Goal: Task Accomplishment & Management: Manage account settings

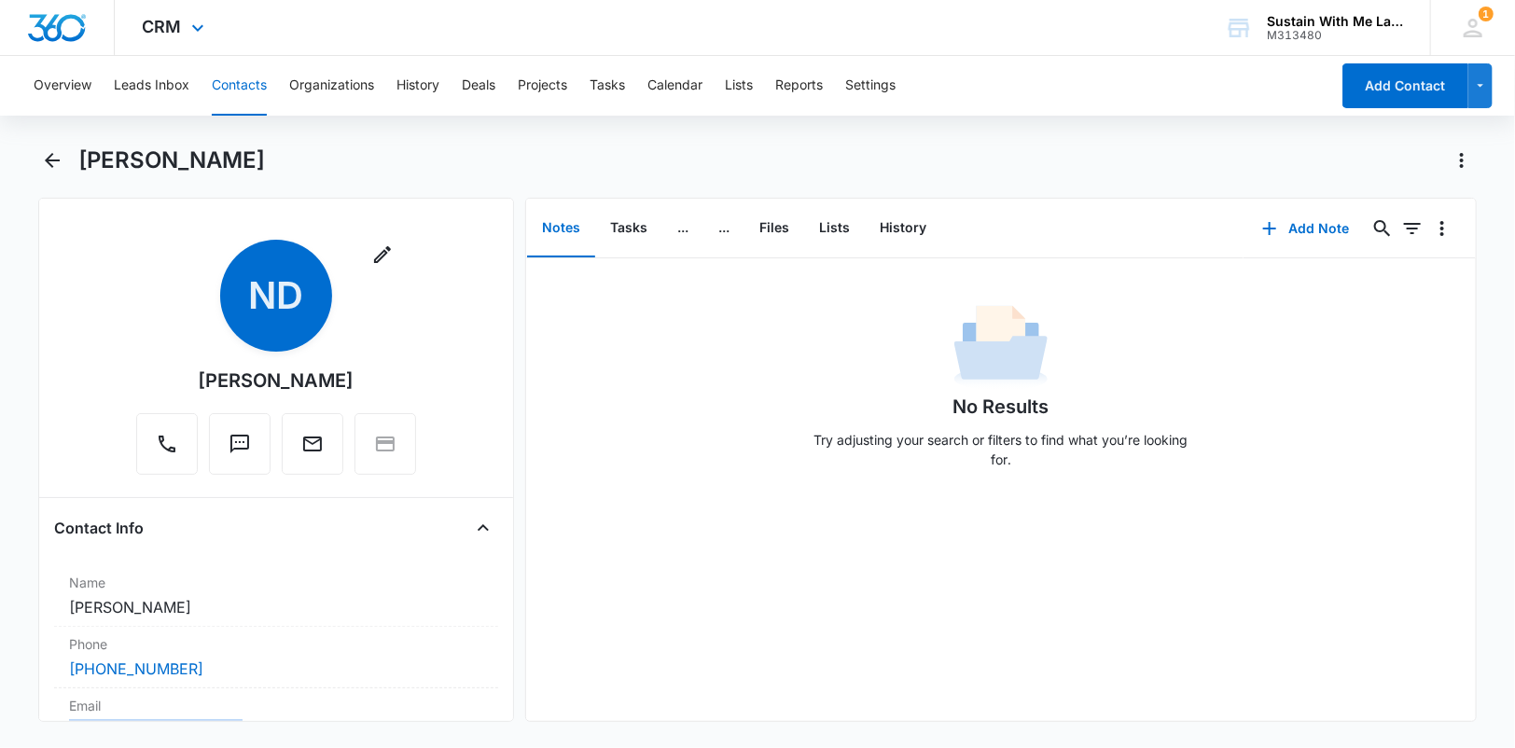
scroll to position [313, 0]
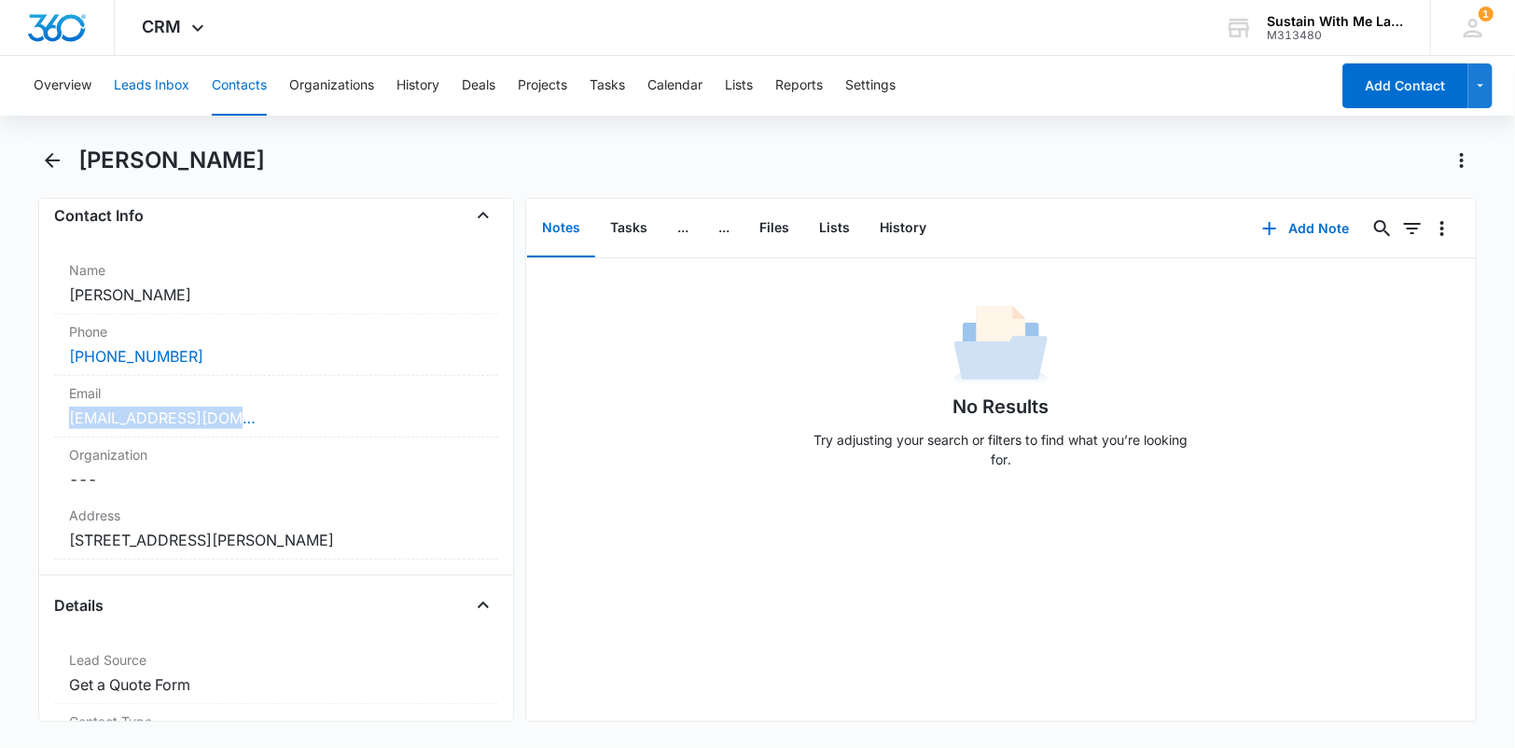
click at [137, 97] on button "Leads Inbox" at bounding box center [152, 86] width 76 height 60
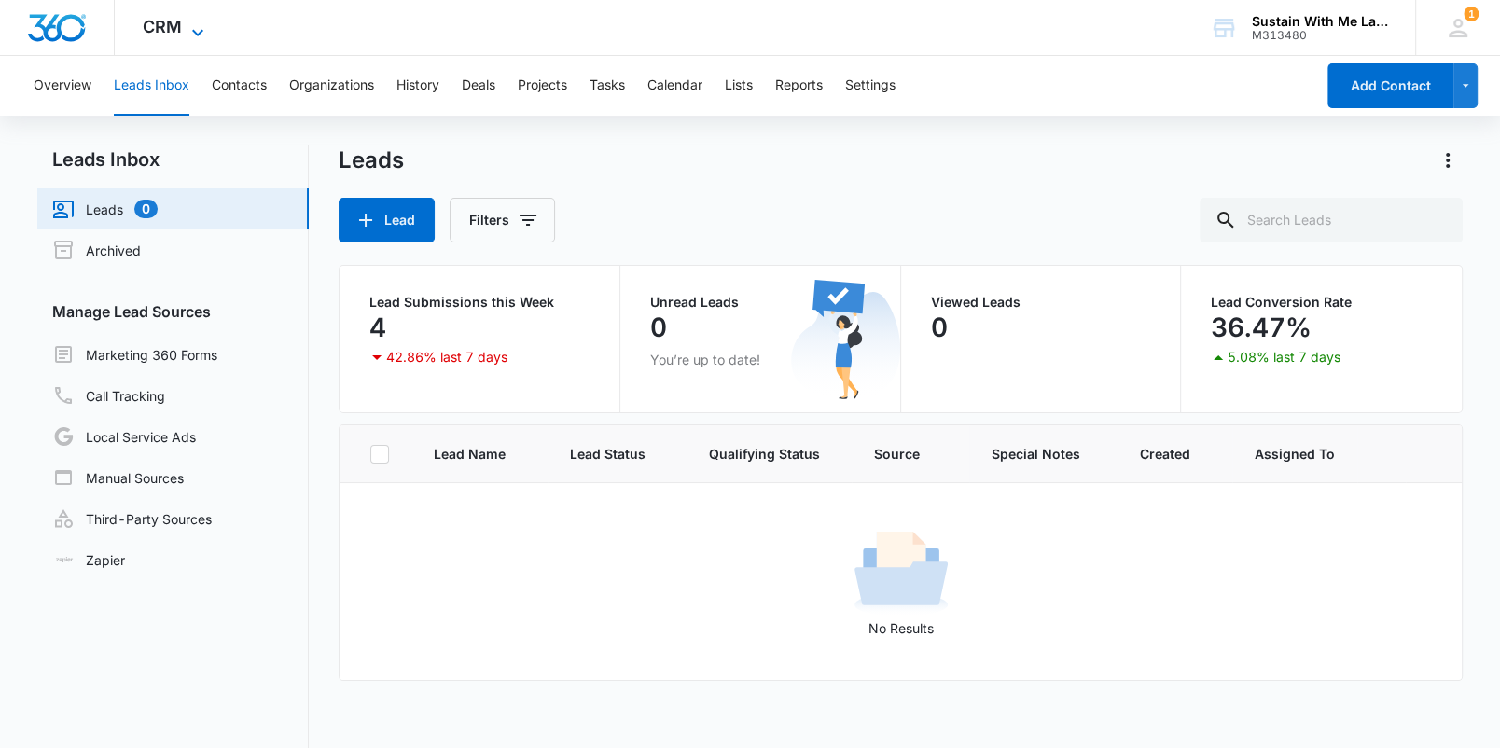
click at [192, 29] on icon at bounding box center [198, 32] width 22 height 22
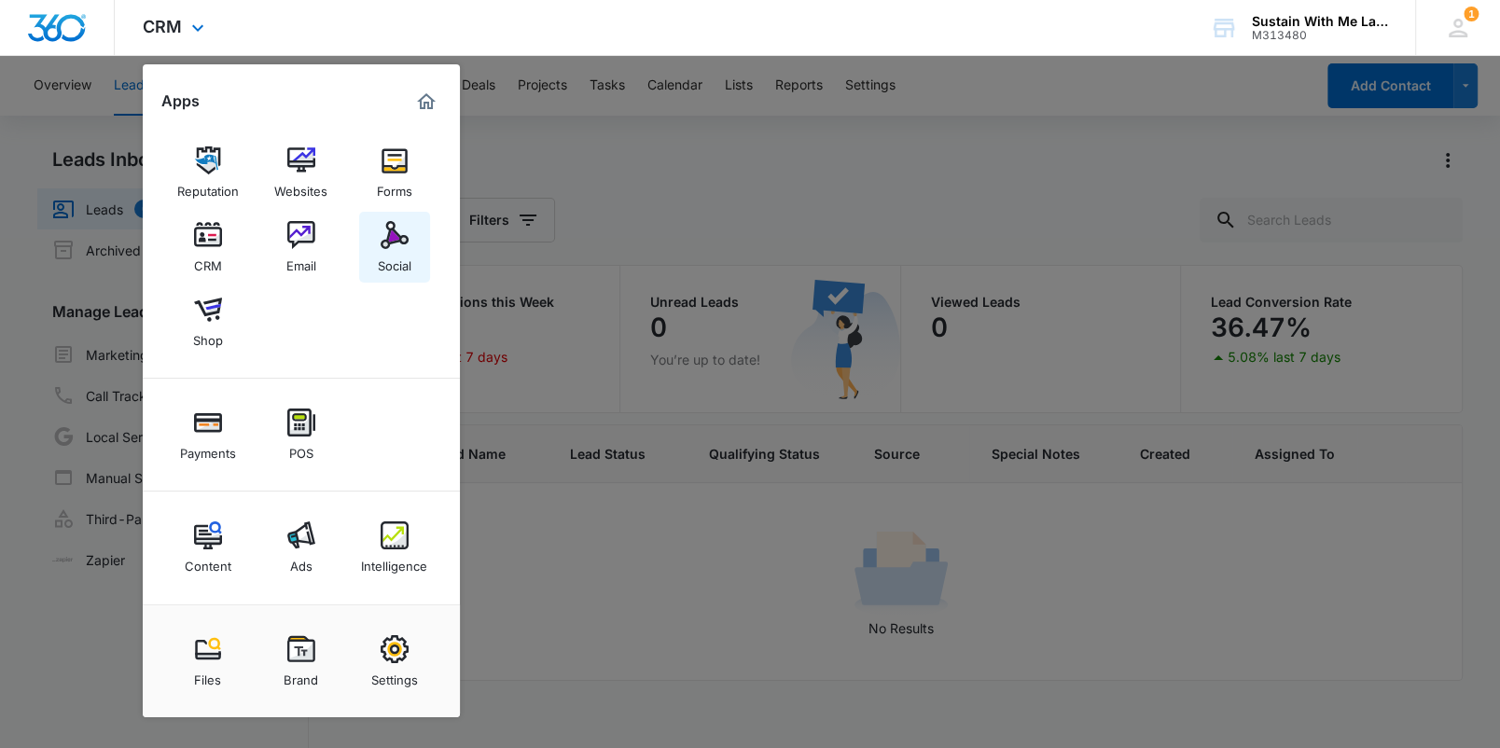
click at [390, 238] on img at bounding box center [395, 235] width 28 height 28
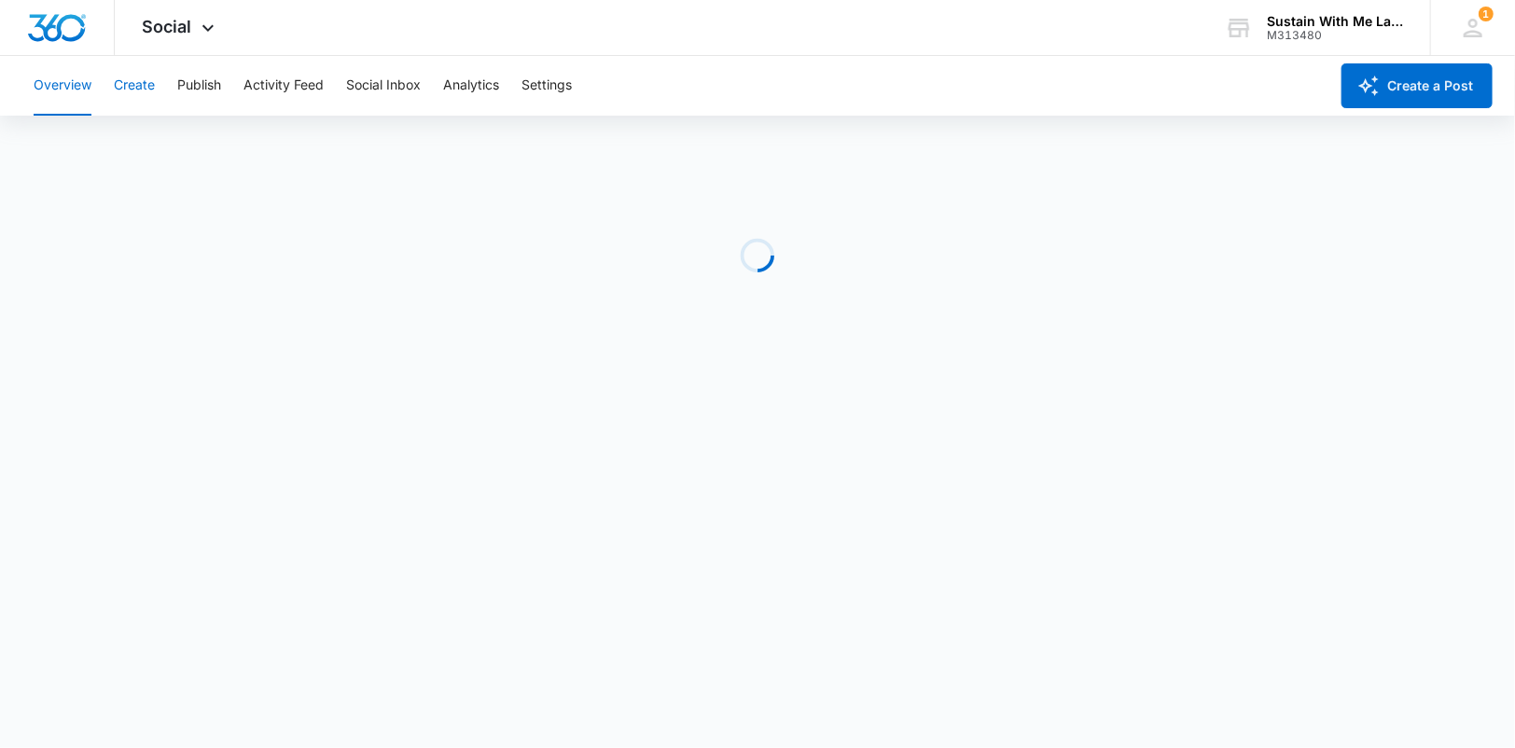
click at [146, 88] on button "Create" at bounding box center [134, 86] width 41 height 60
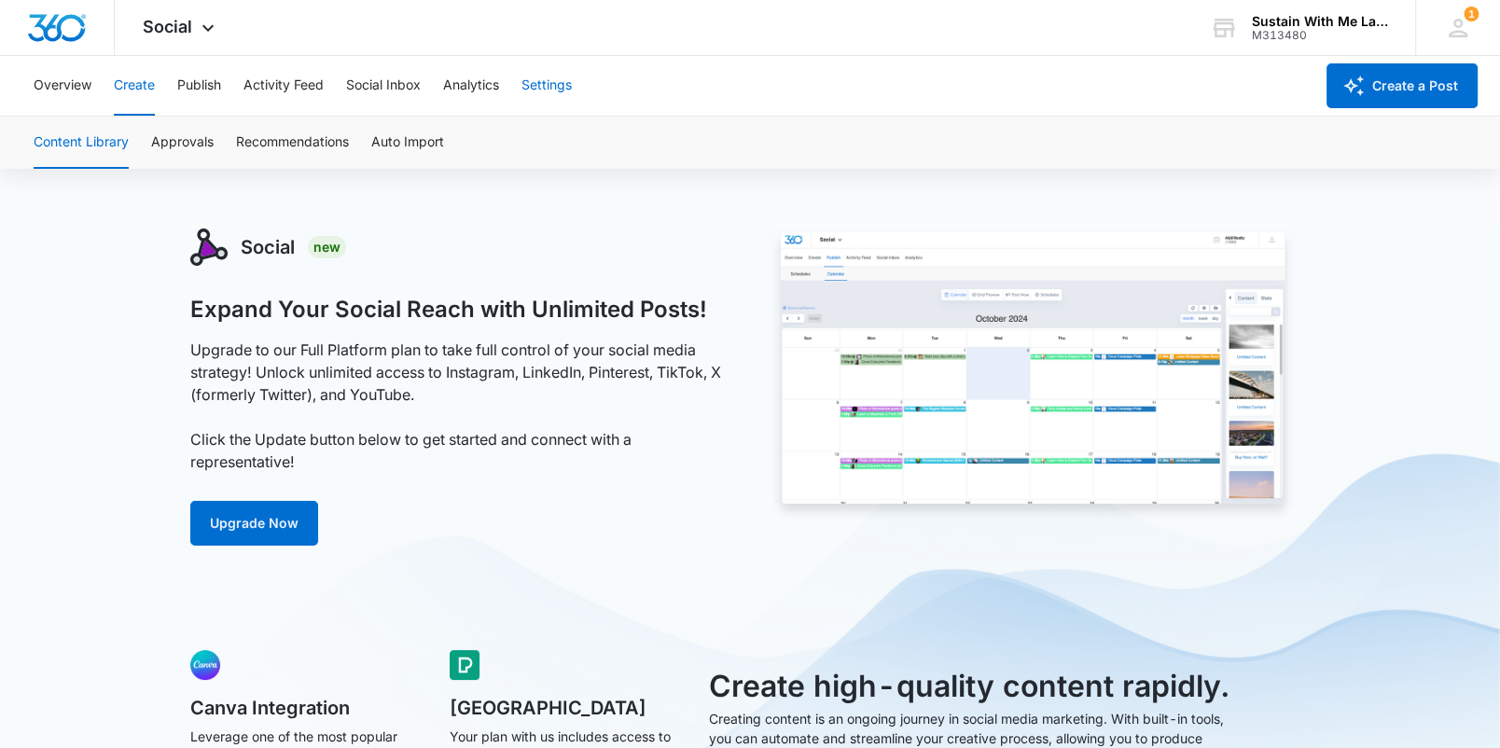
click at [556, 88] on button "Settings" at bounding box center [547, 86] width 50 height 60
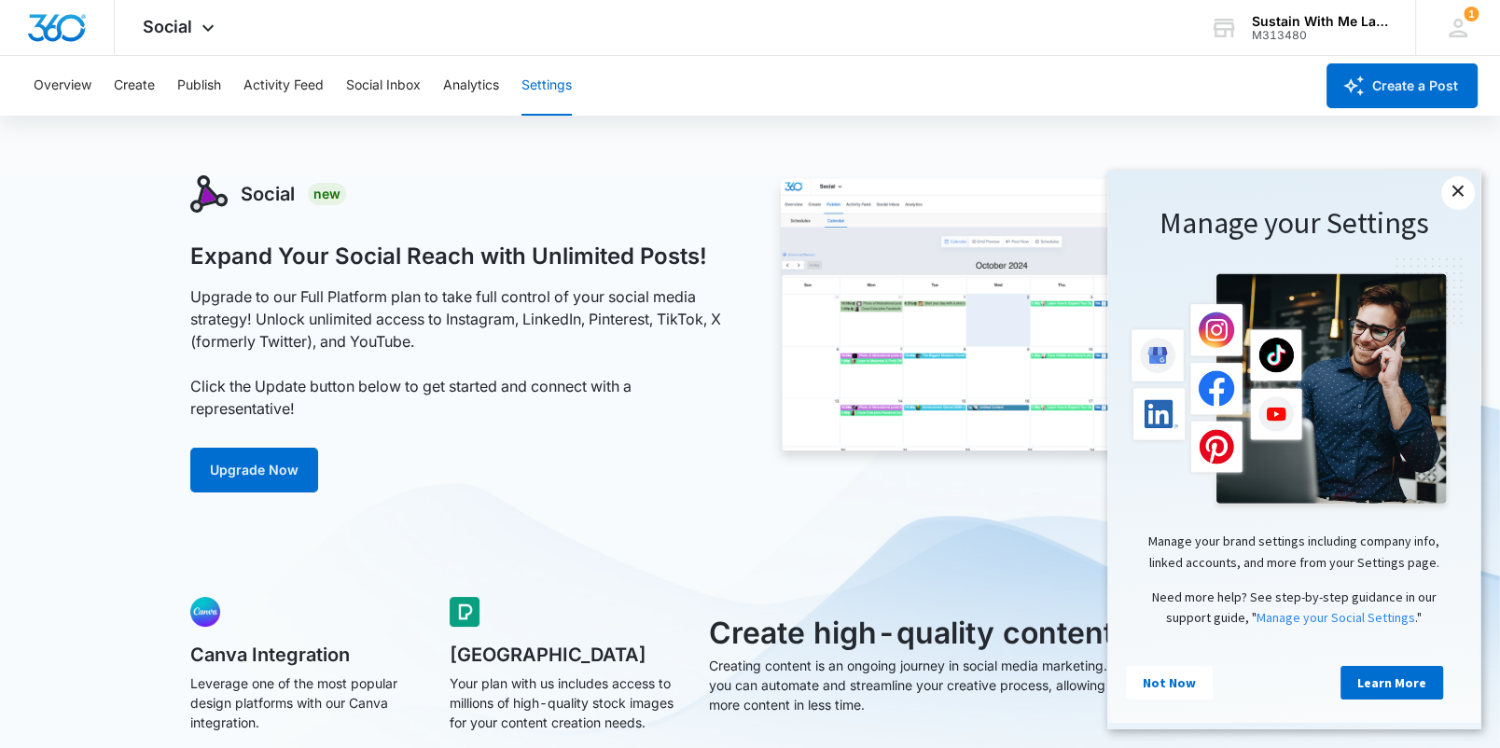
click at [1462, 196] on link "×" at bounding box center [1459, 193] width 34 height 34
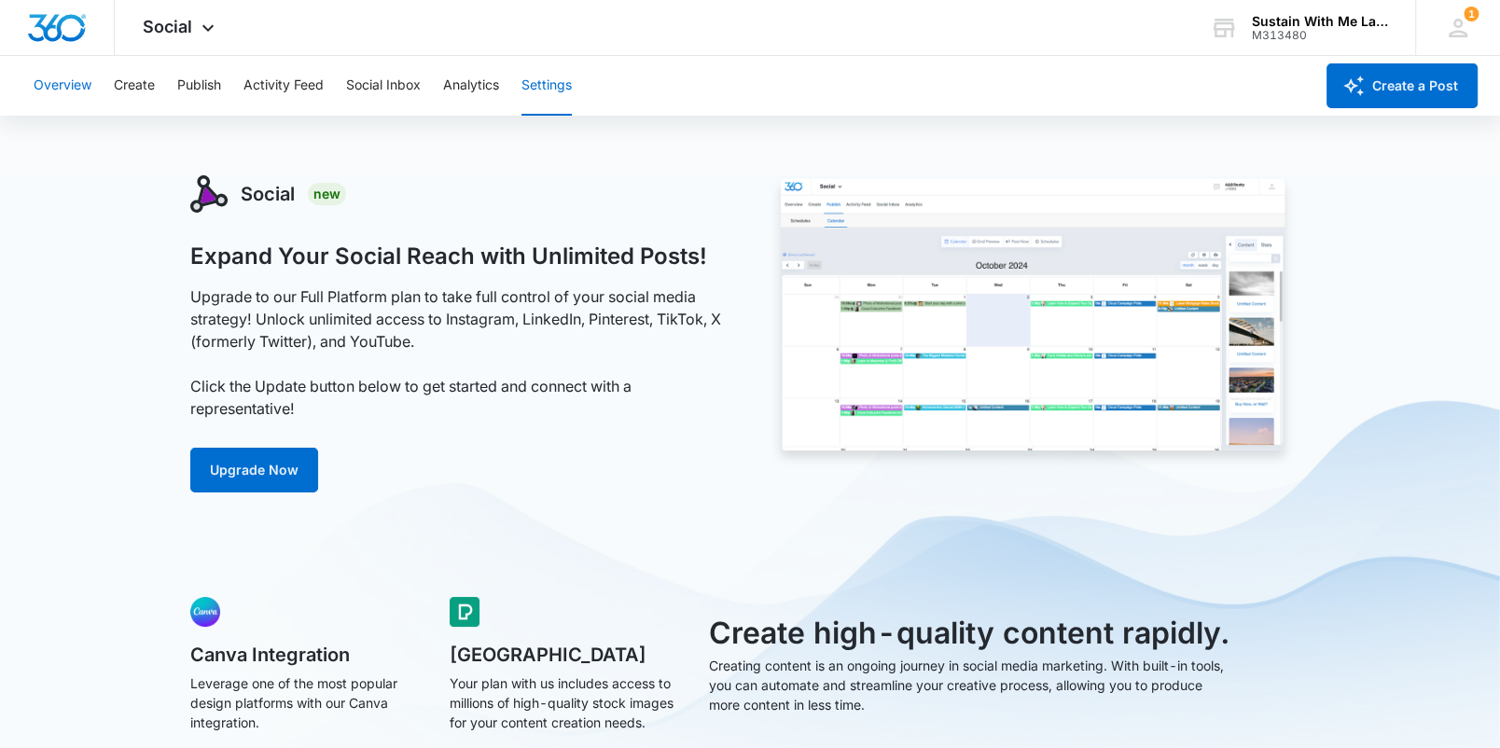
click at [67, 92] on button "Overview" at bounding box center [63, 86] width 58 height 60
click at [127, 80] on button "Create" at bounding box center [134, 86] width 41 height 60
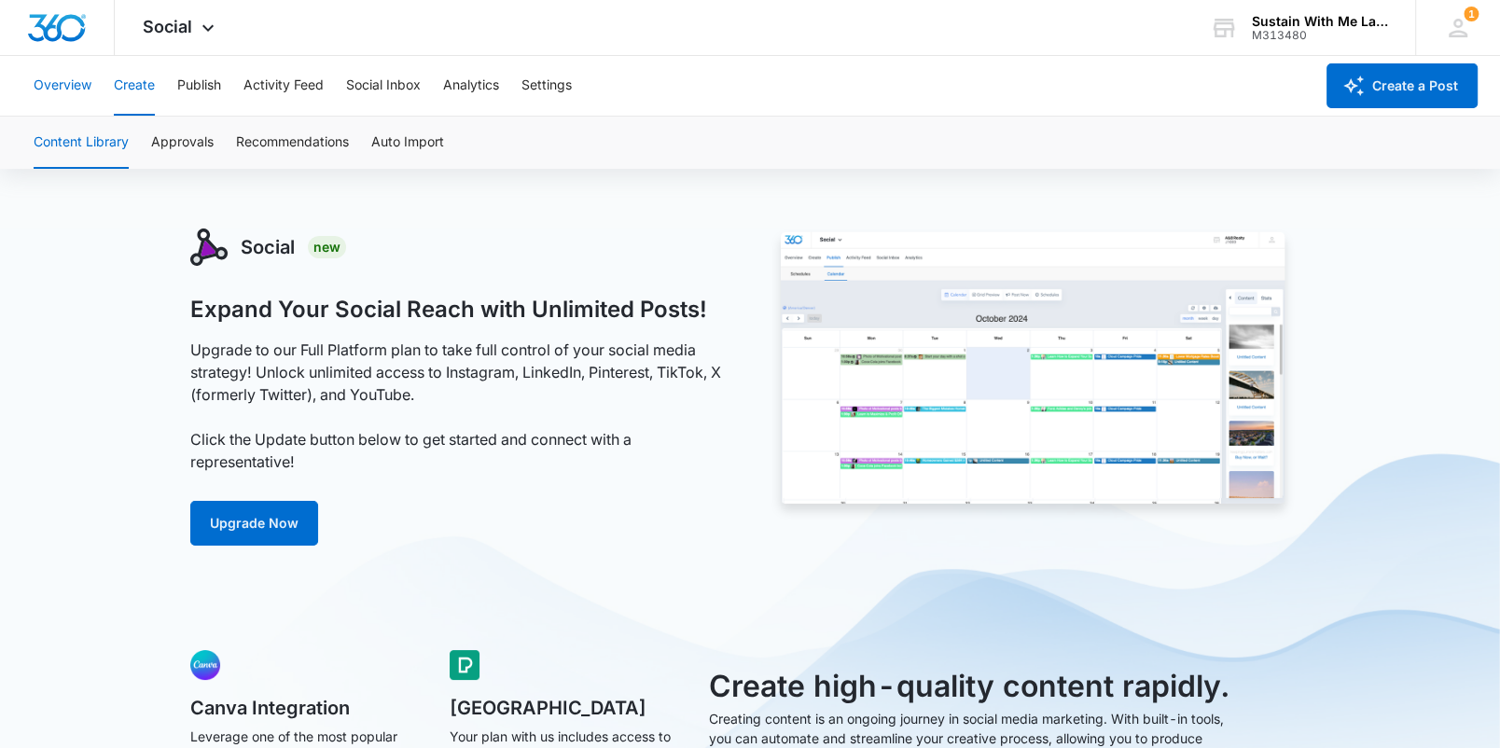
click at [77, 84] on button "Overview" at bounding box center [63, 86] width 58 height 60
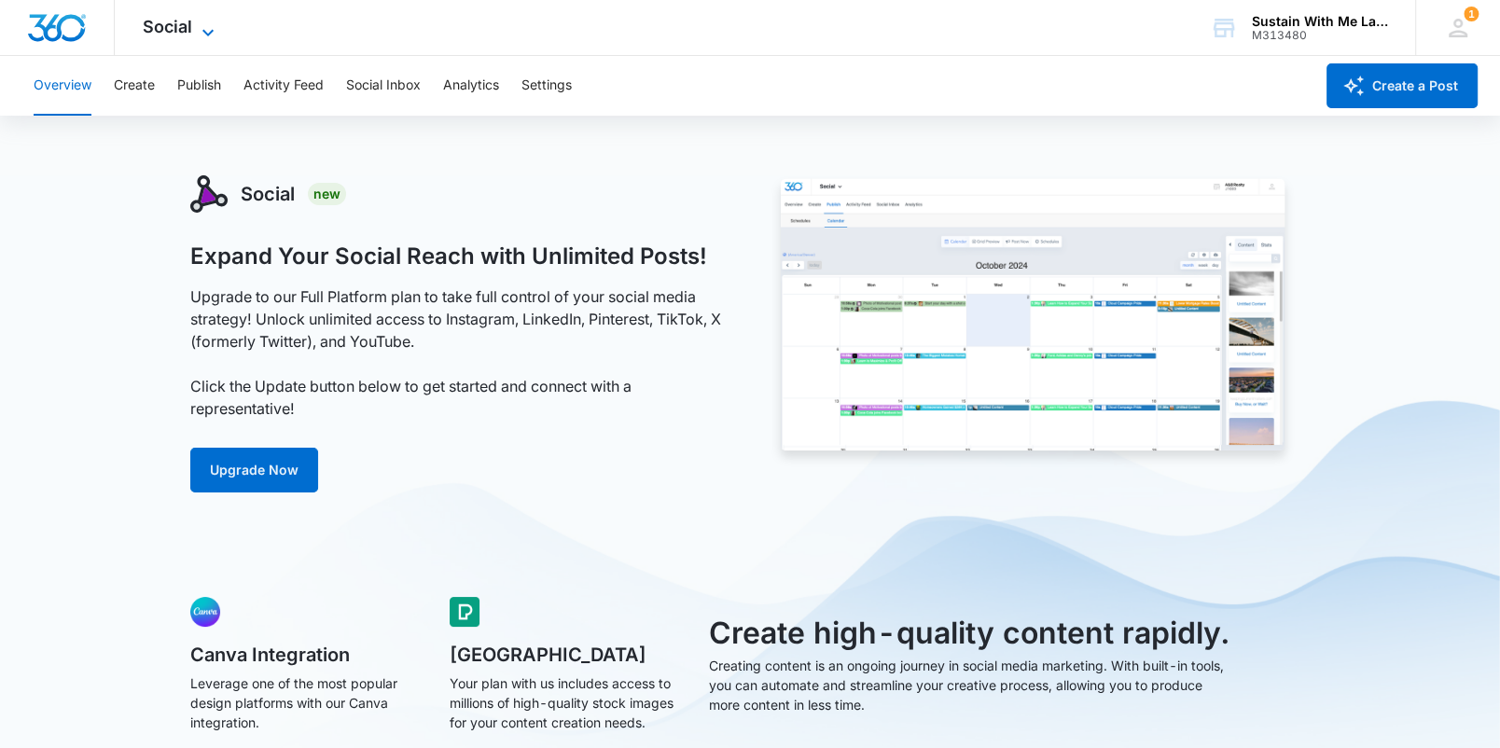
click at [202, 35] on icon at bounding box center [208, 32] width 22 height 22
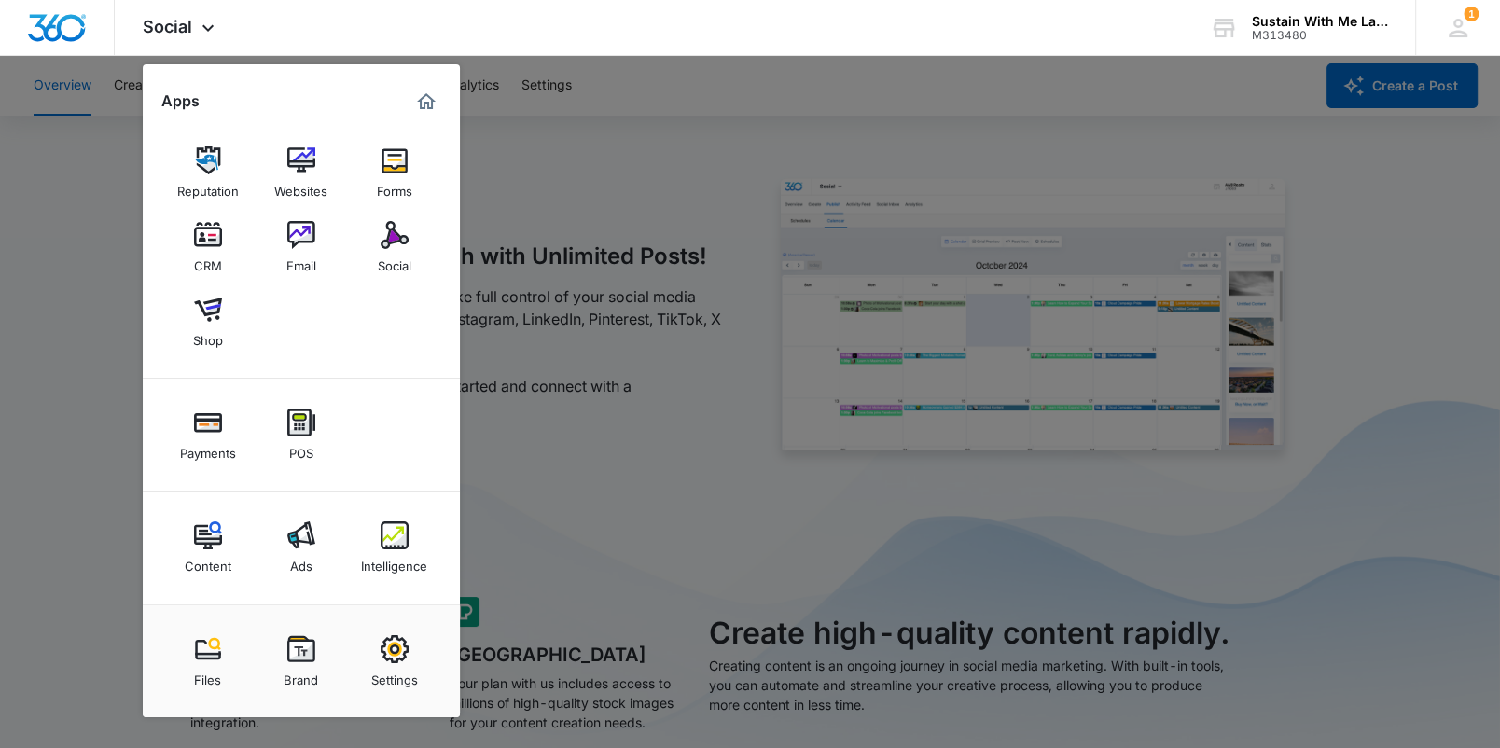
click at [94, 250] on div at bounding box center [750, 374] width 1500 height 748
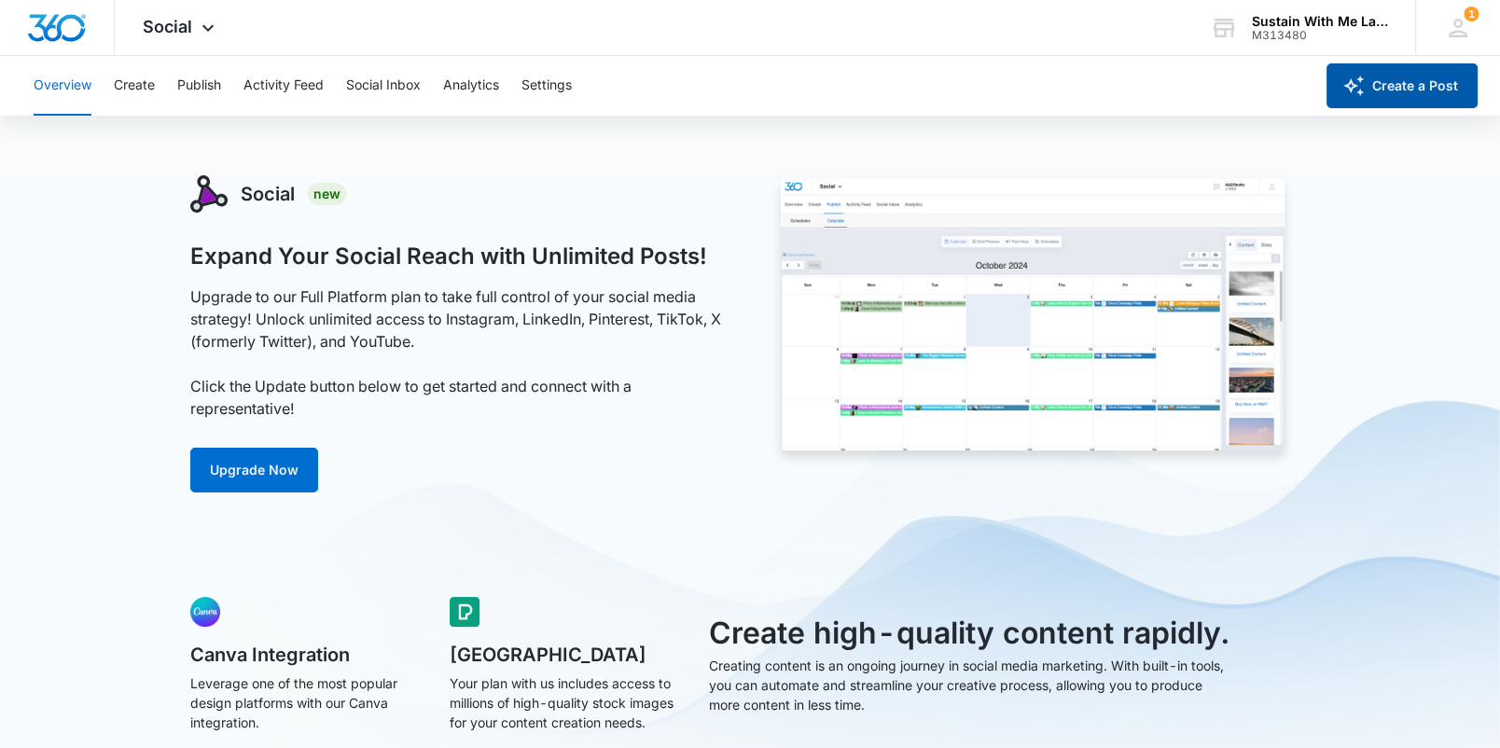
click at [1438, 93] on button "Create a Post" at bounding box center [1402, 85] width 151 height 45
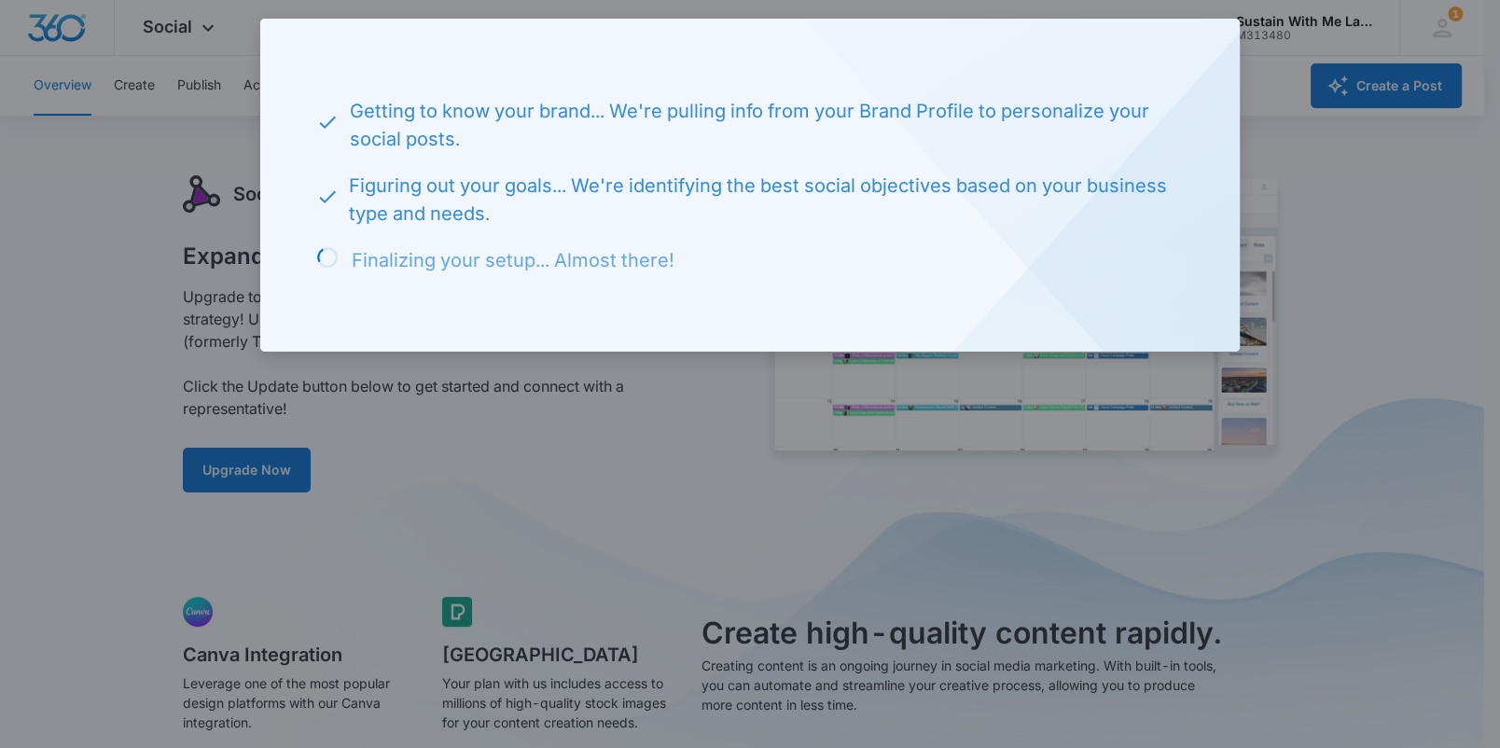
click at [507, 432] on div at bounding box center [750, 374] width 1500 height 748
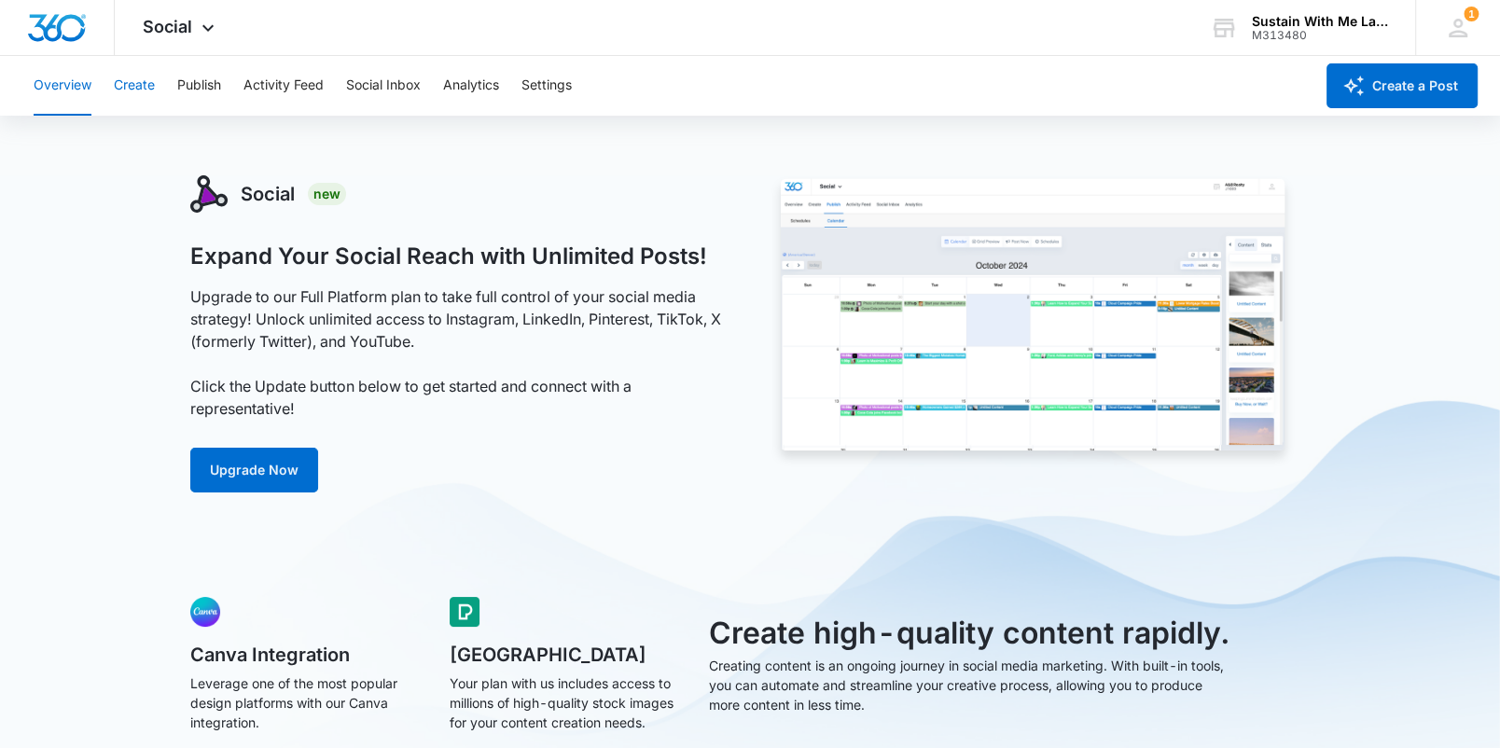
click at [139, 79] on button "Create" at bounding box center [134, 86] width 41 height 60
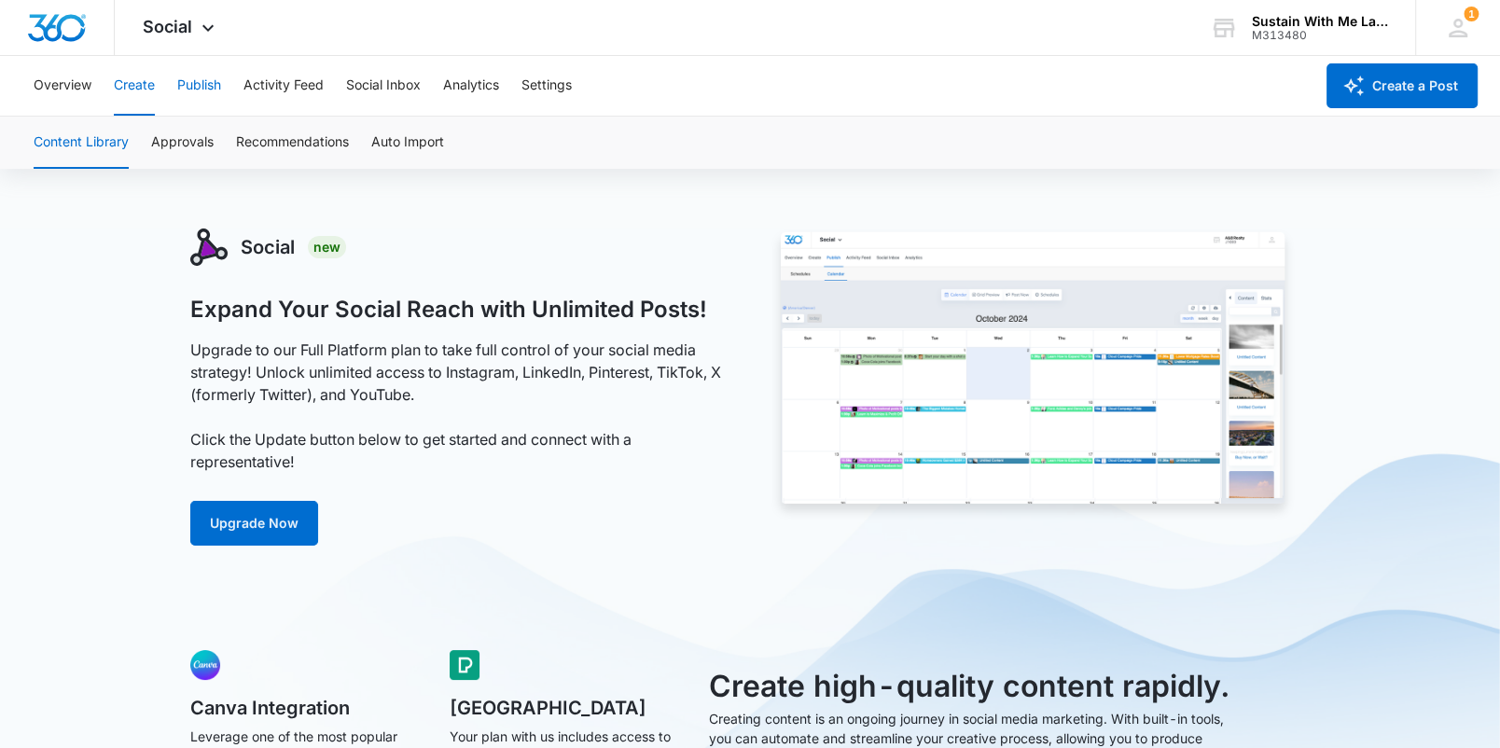
click at [201, 93] on button "Publish" at bounding box center [199, 86] width 44 height 60
click at [280, 89] on button "Activity Feed" at bounding box center [284, 86] width 80 height 60
click at [375, 84] on button "Social Inbox" at bounding box center [383, 86] width 75 height 60
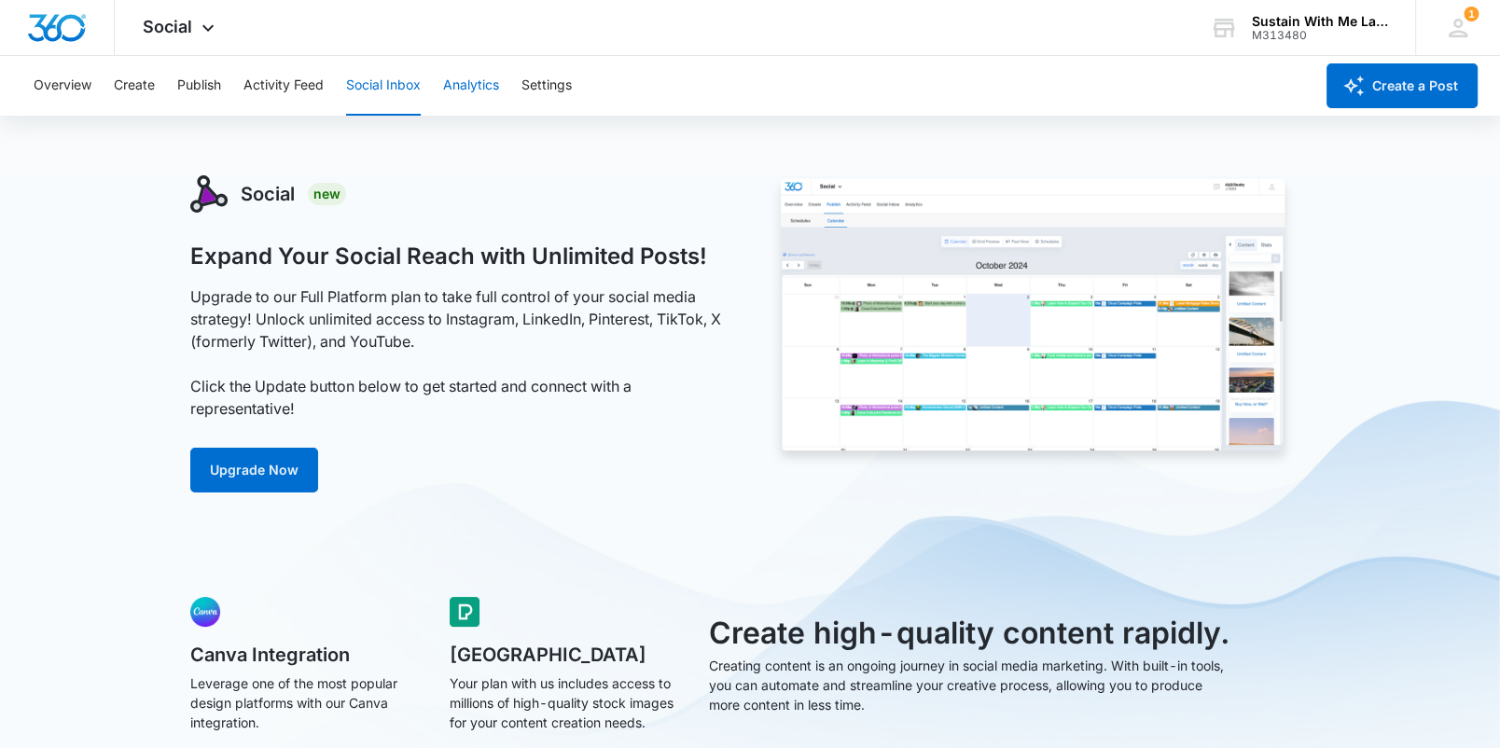
click at [450, 90] on button "Analytics" at bounding box center [471, 86] width 56 height 60
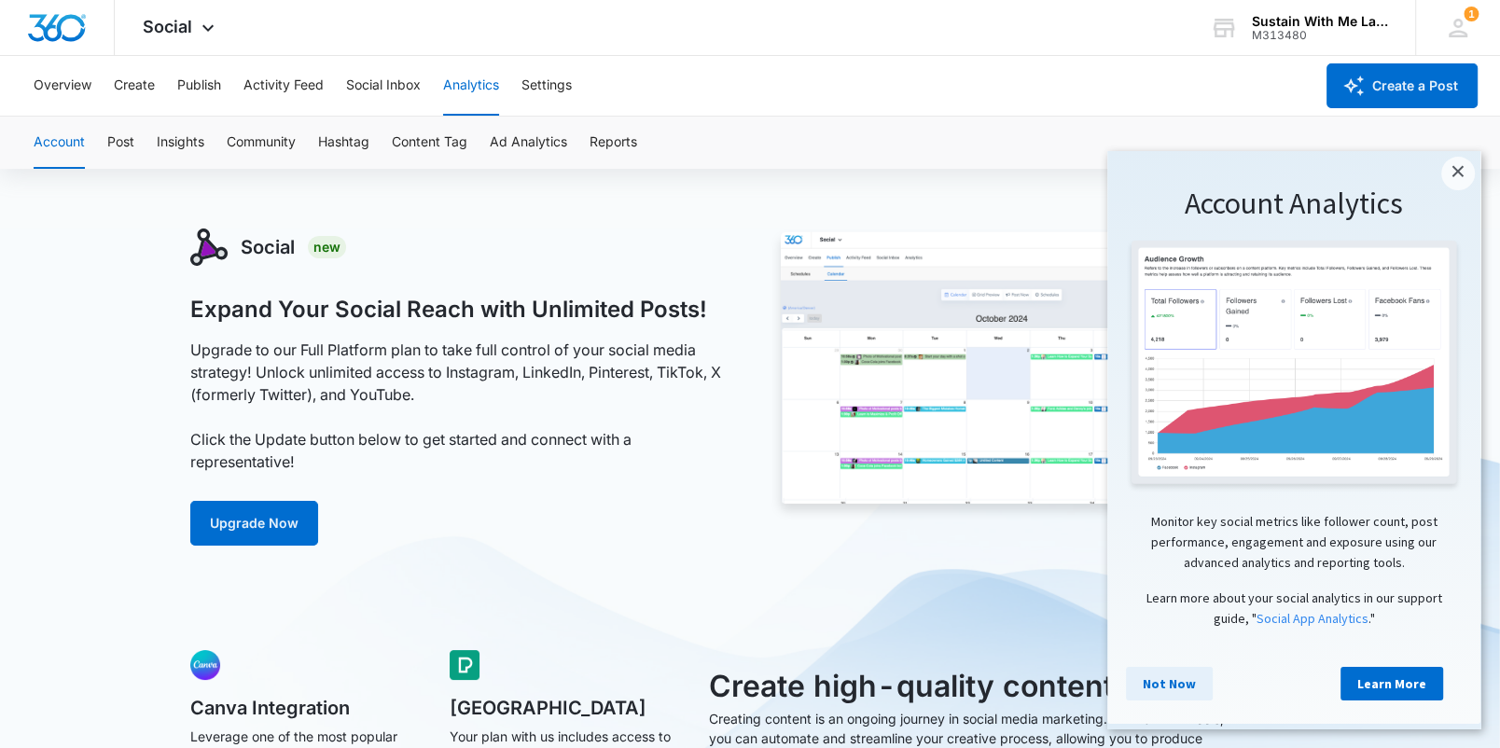
click at [1166, 692] on link "Not Now" at bounding box center [1169, 684] width 87 height 34
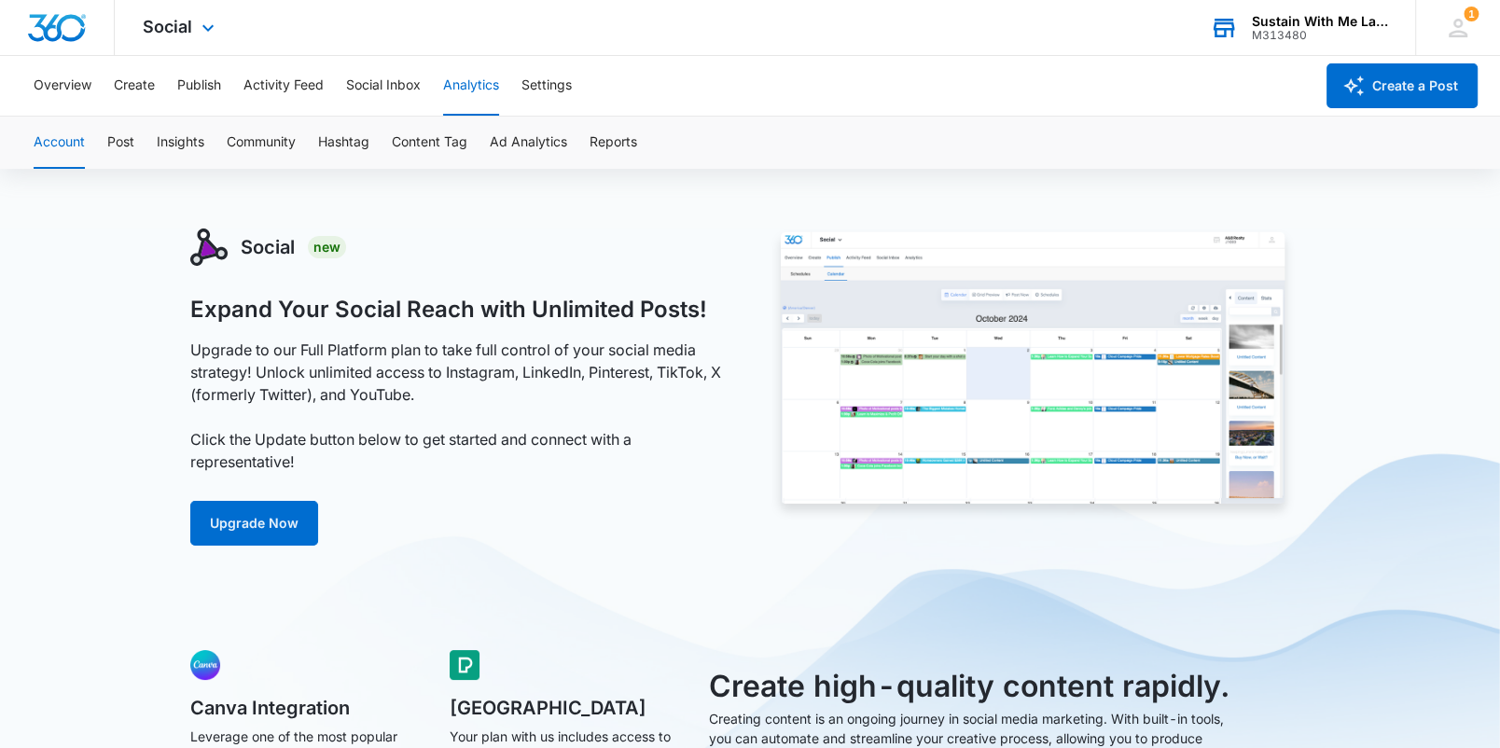
click at [1288, 21] on div "Sustain With Me Landscapes" at bounding box center [1320, 21] width 136 height 15
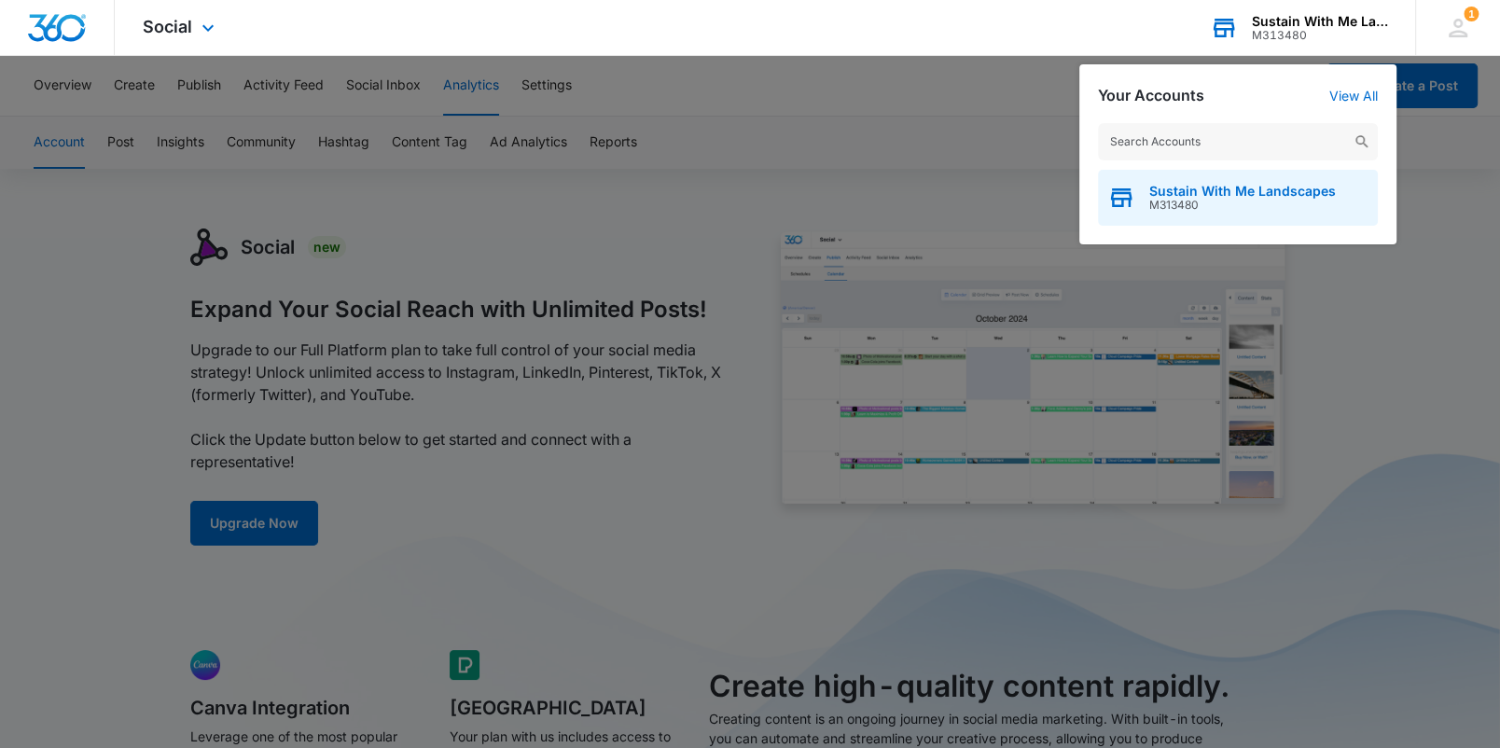
click at [1206, 208] on span "M313480" at bounding box center [1243, 205] width 187 height 13
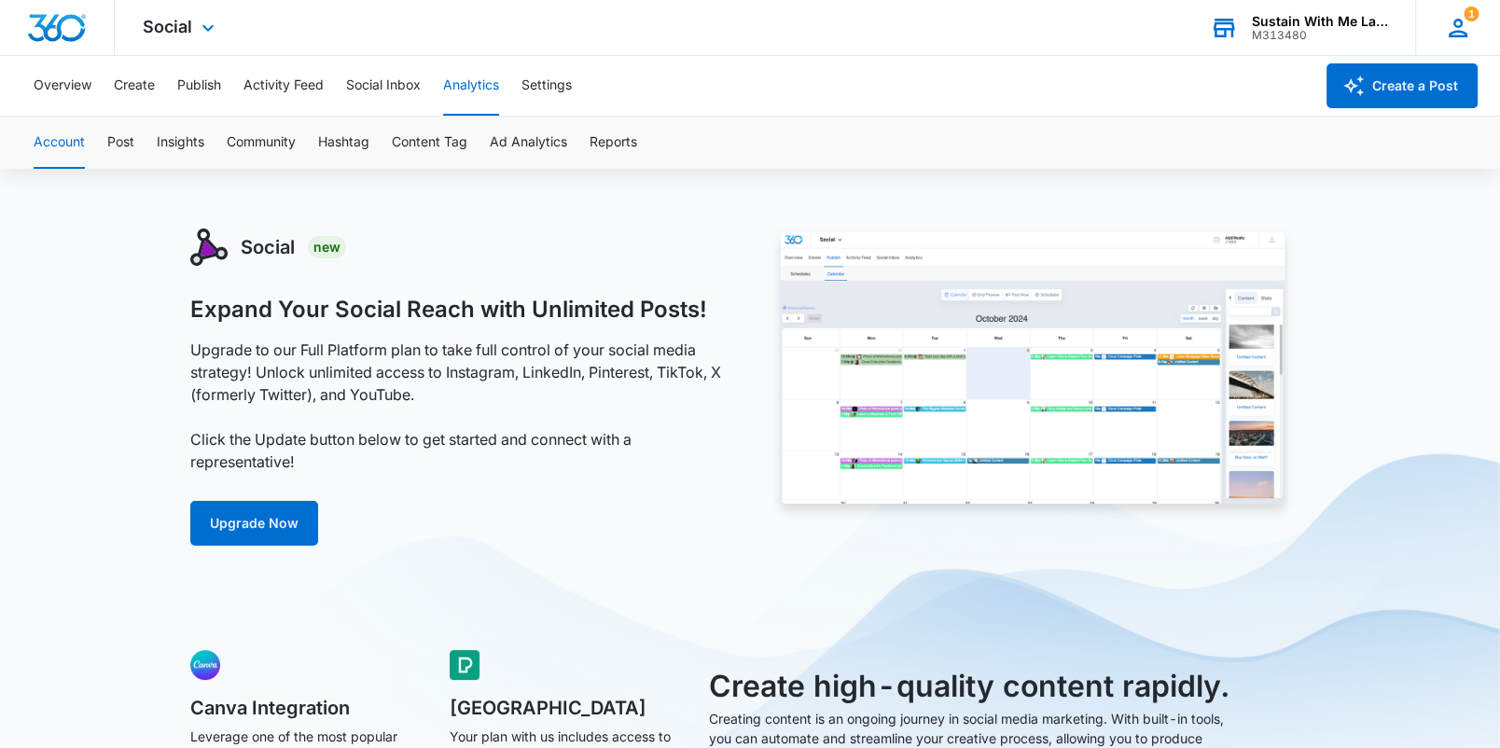
click at [1451, 38] on icon at bounding box center [1458, 28] width 28 height 28
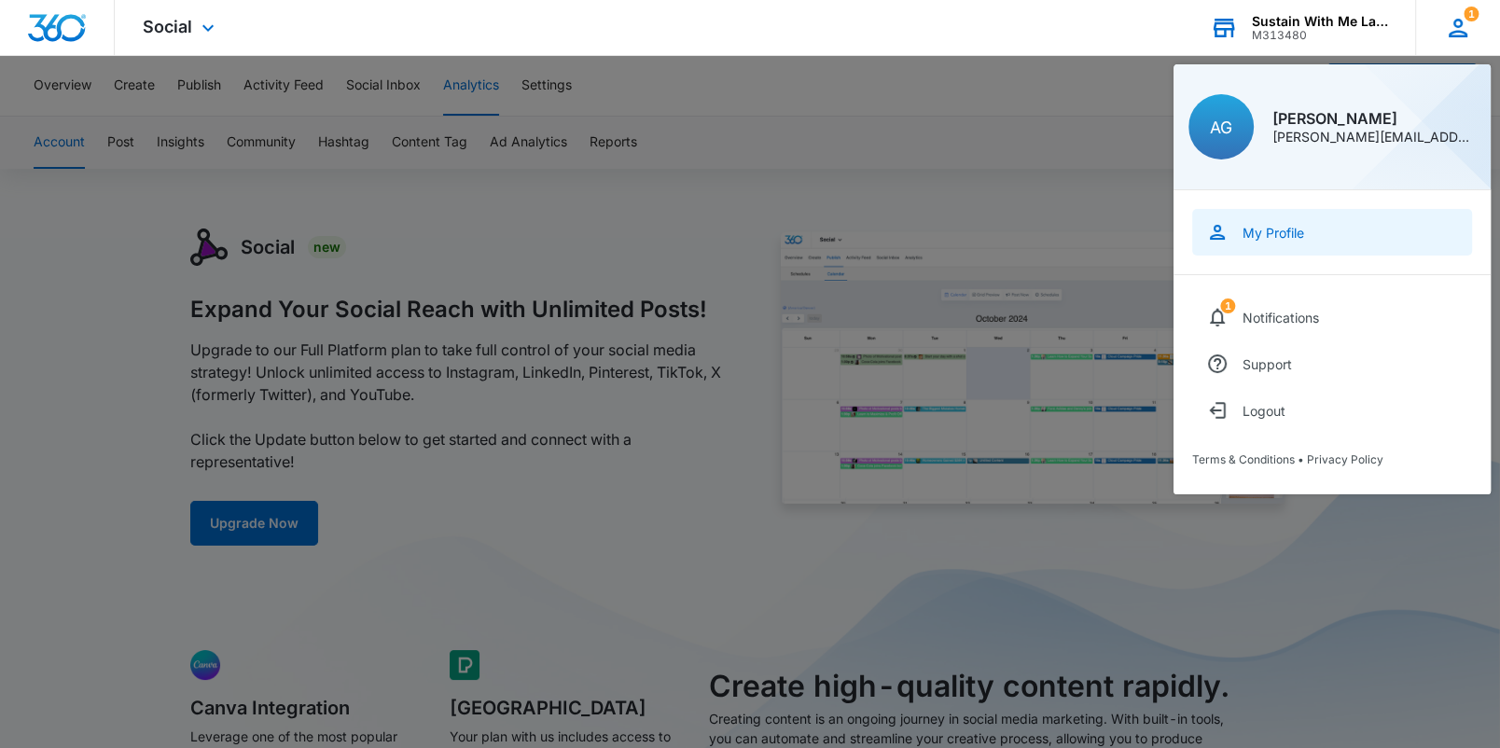
click at [1306, 225] on link "My Profile" at bounding box center [1332, 232] width 280 height 47
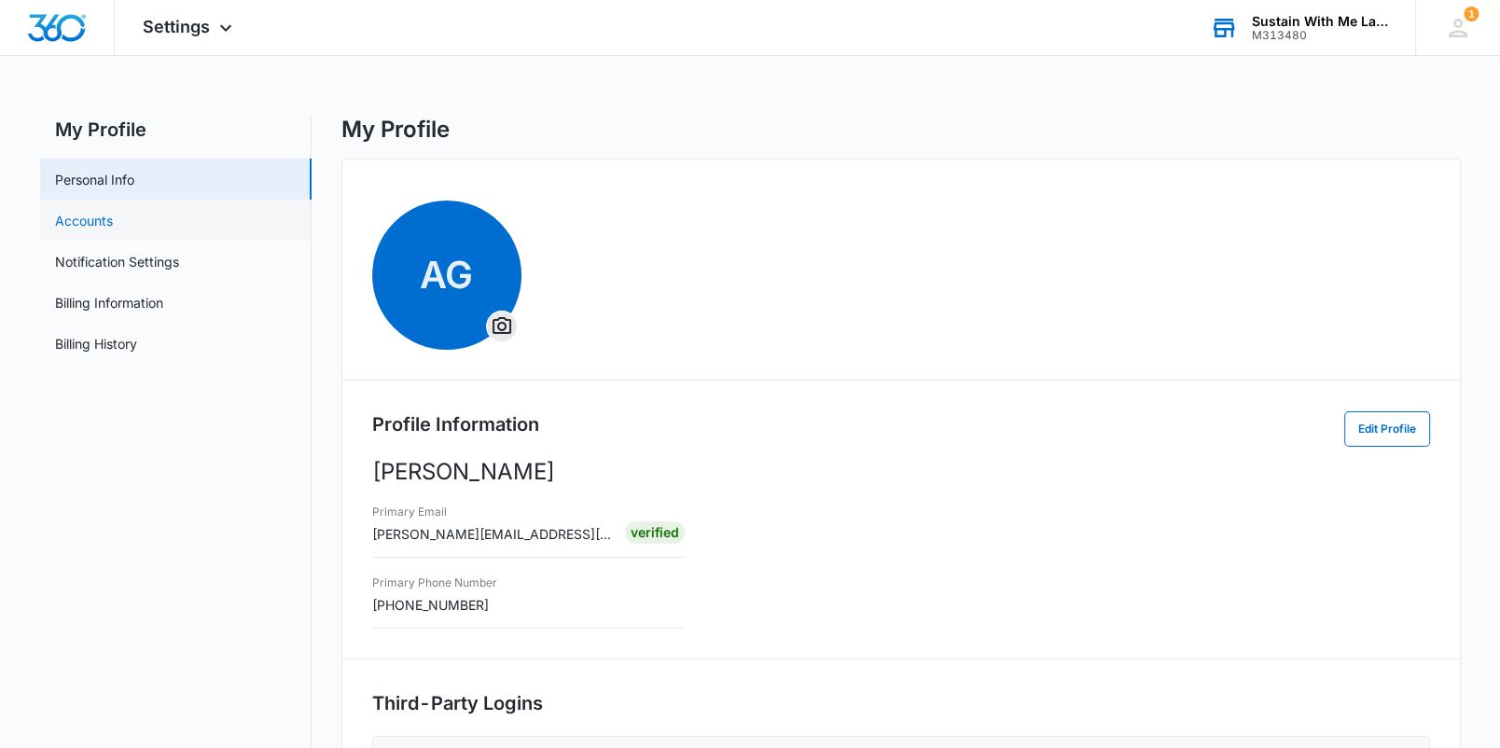
click at [113, 216] on link "Accounts" at bounding box center [84, 221] width 58 height 20
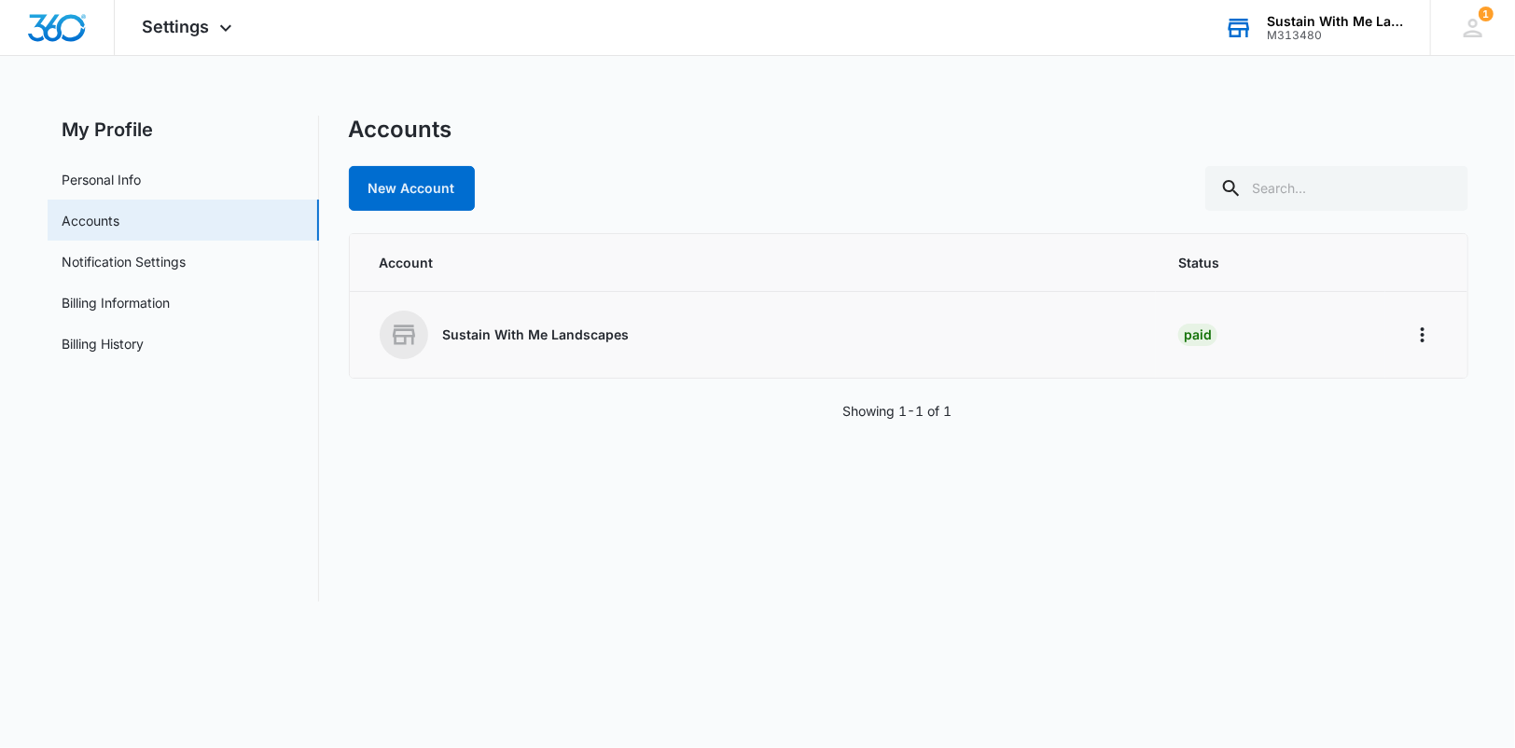
click at [1192, 339] on div "Paid" at bounding box center [1197, 335] width 39 height 22
click at [1420, 334] on icon "Home" at bounding box center [1423, 335] width 22 height 22
click at [178, 258] on link "Notification Settings" at bounding box center [125, 262] width 124 height 20
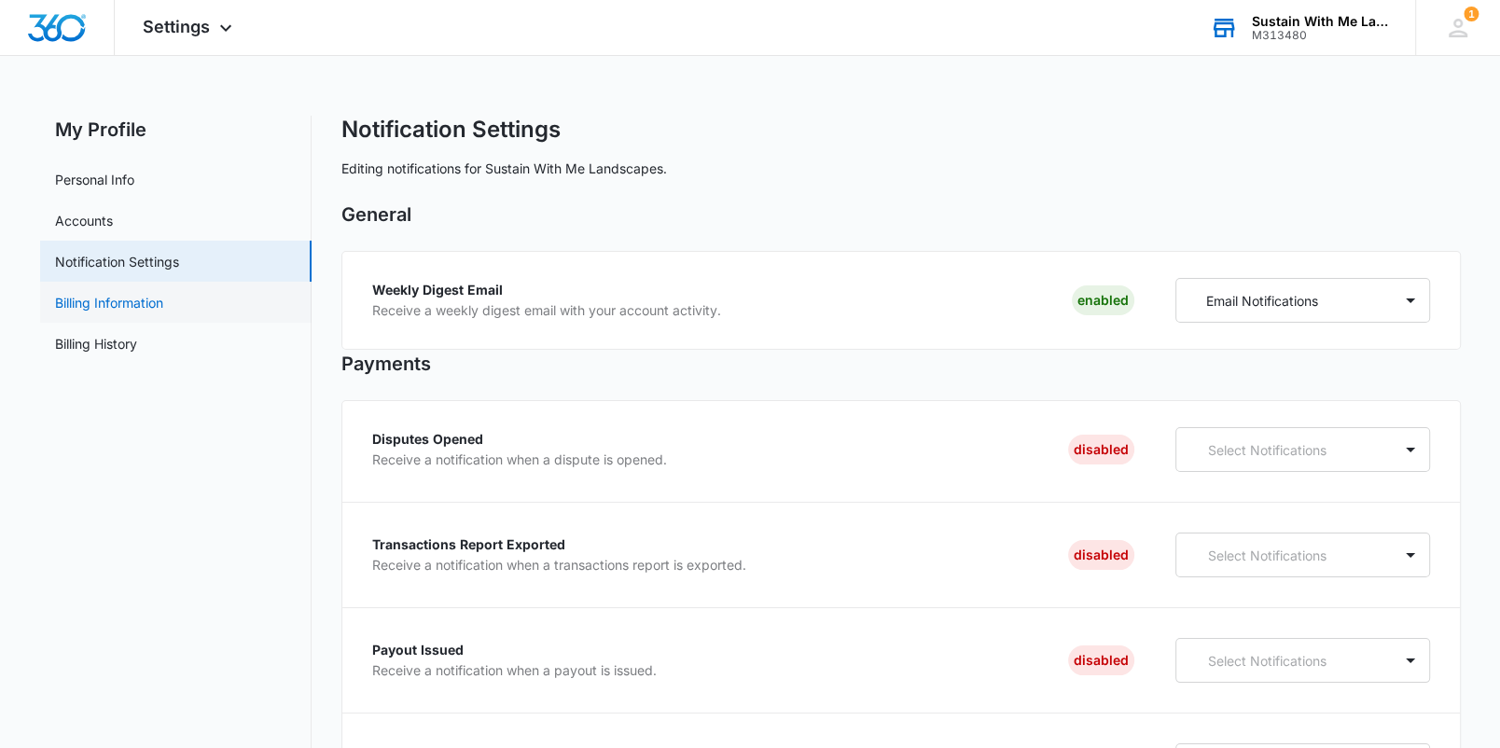
click at [163, 301] on link "Billing Information" at bounding box center [109, 303] width 108 height 20
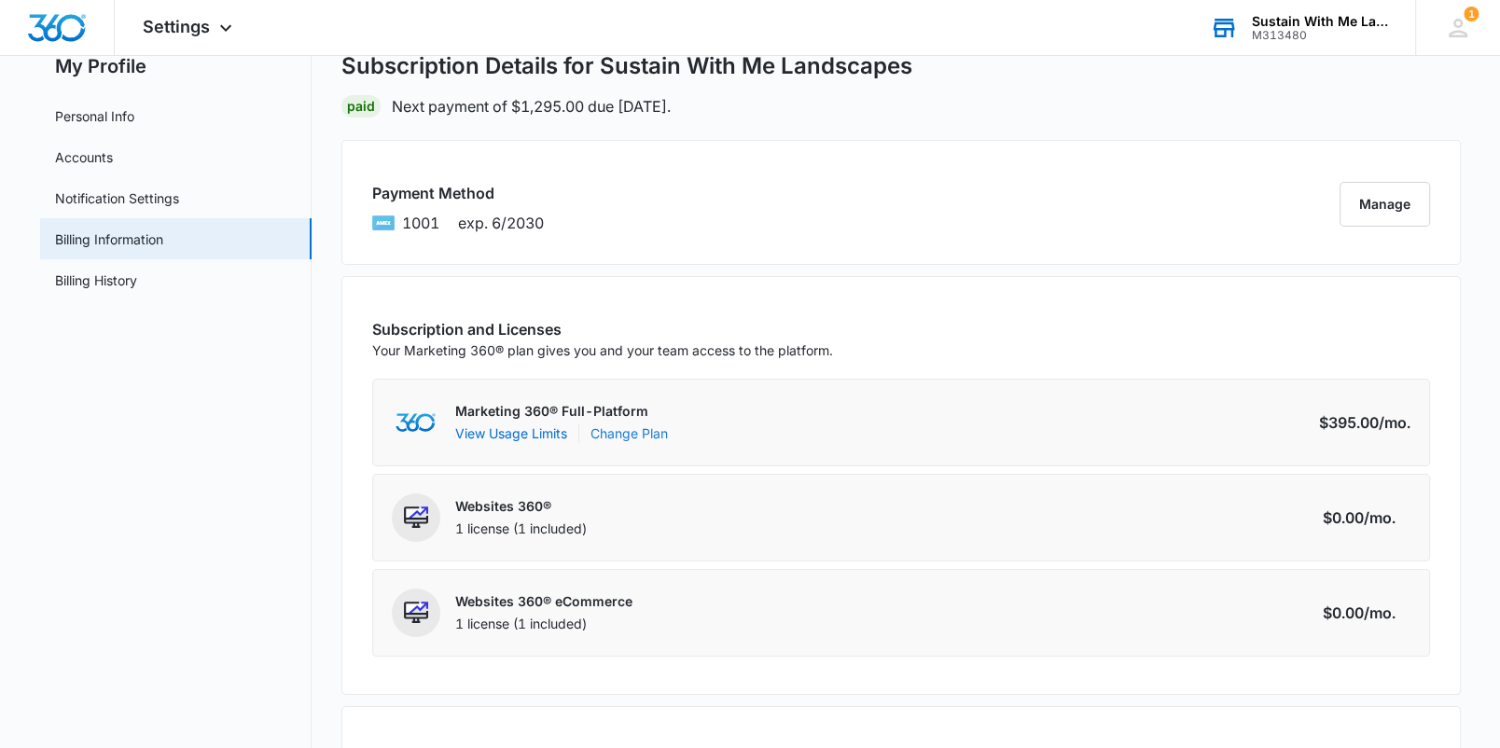
scroll to position [70, 0]
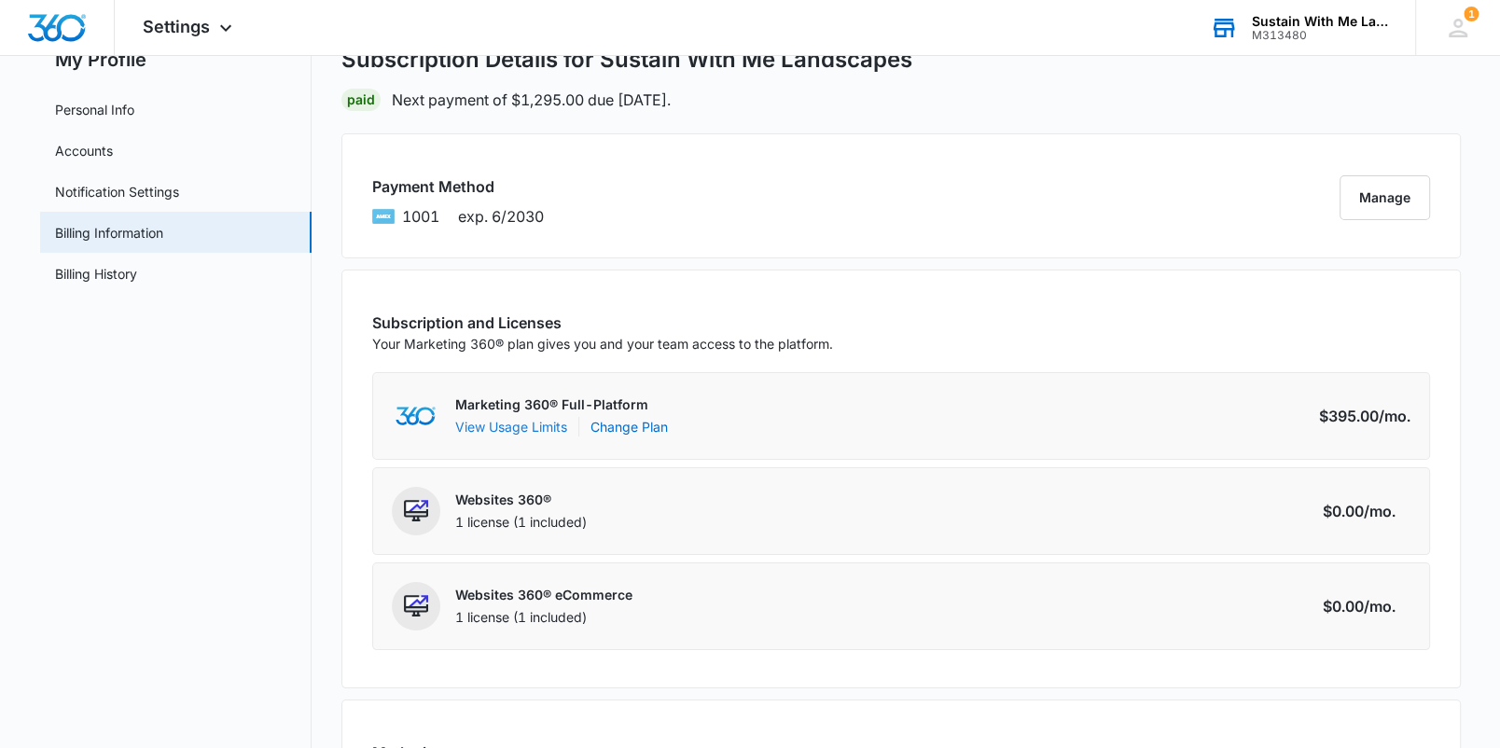
click at [541, 421] on button "View Usage Limits" at bounding box center [511, 427] width 112 height 20
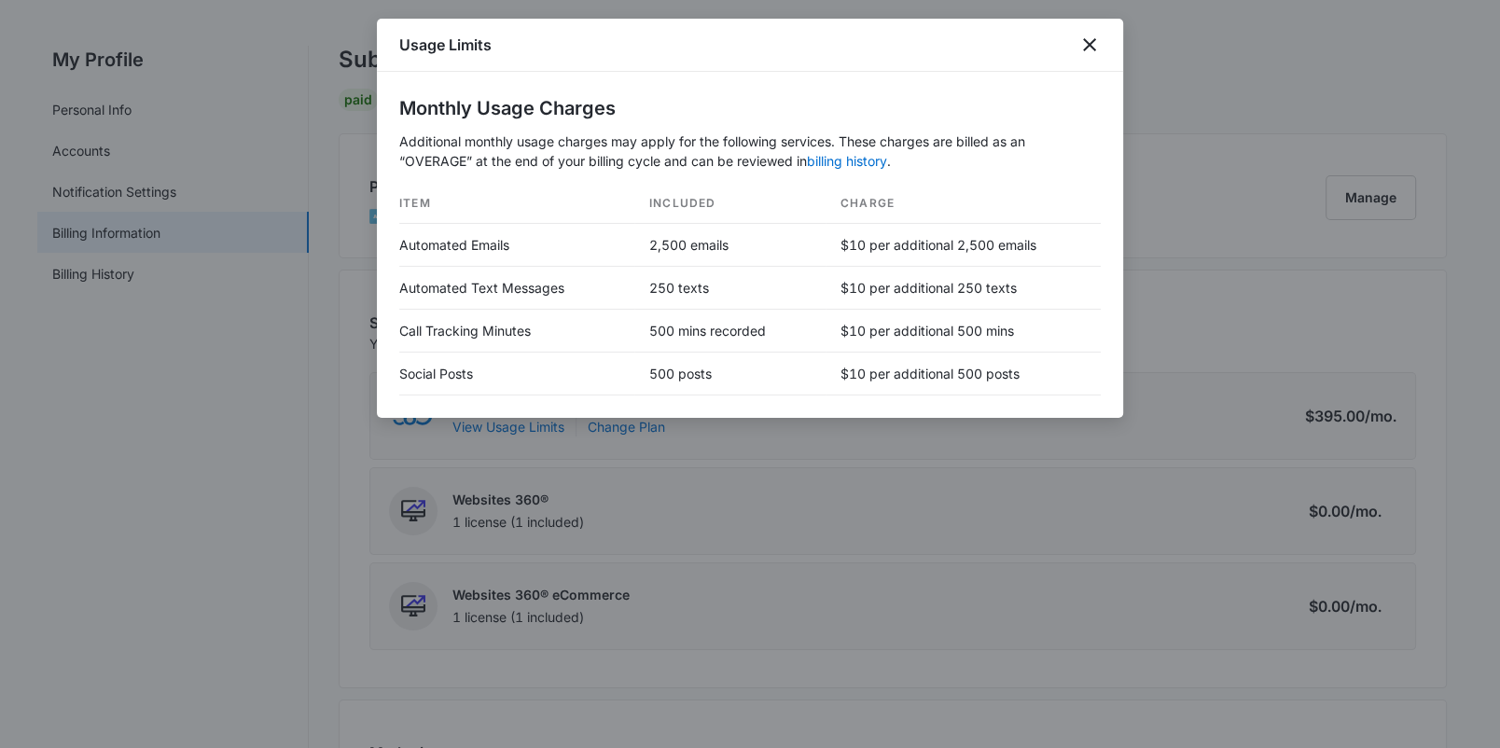
click at [344, 337] on div at bounding box center [750, 374] width 1500 height 748
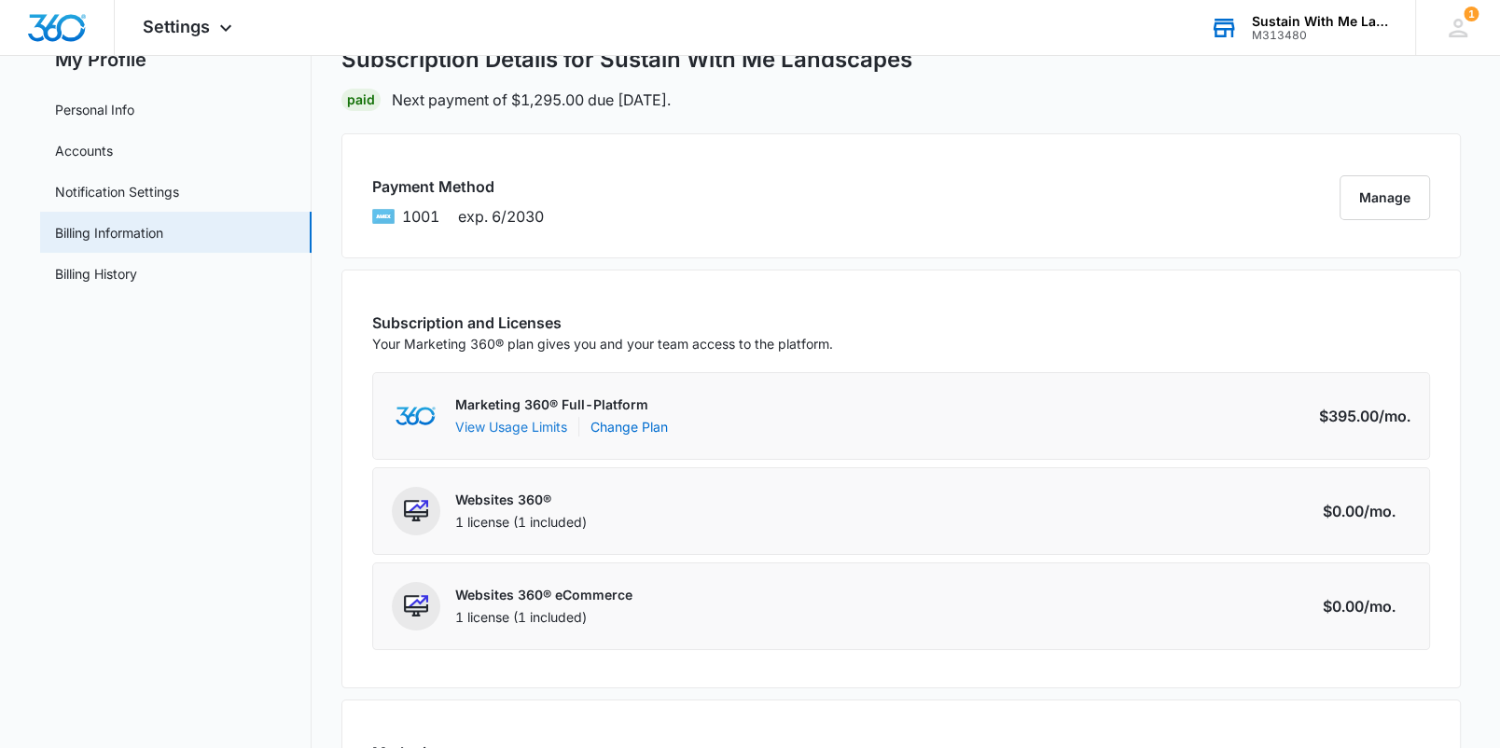
scroll to position [0, 0]
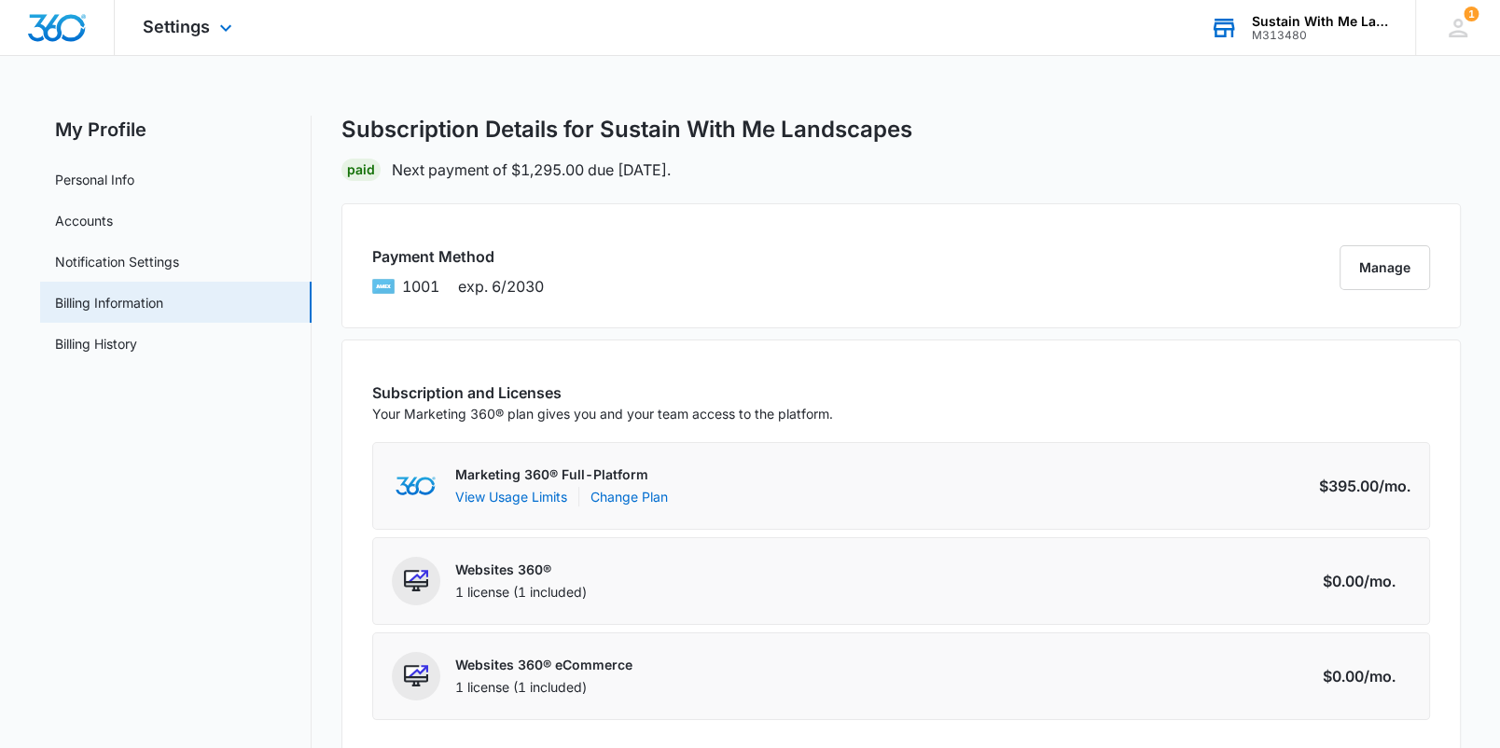
click at [216, 42] on div "Settings Apps Reputation Websites Forms CRM Email Social Shop Payments POS Cont…" at bounding box center [190, 27] width 150 height 55
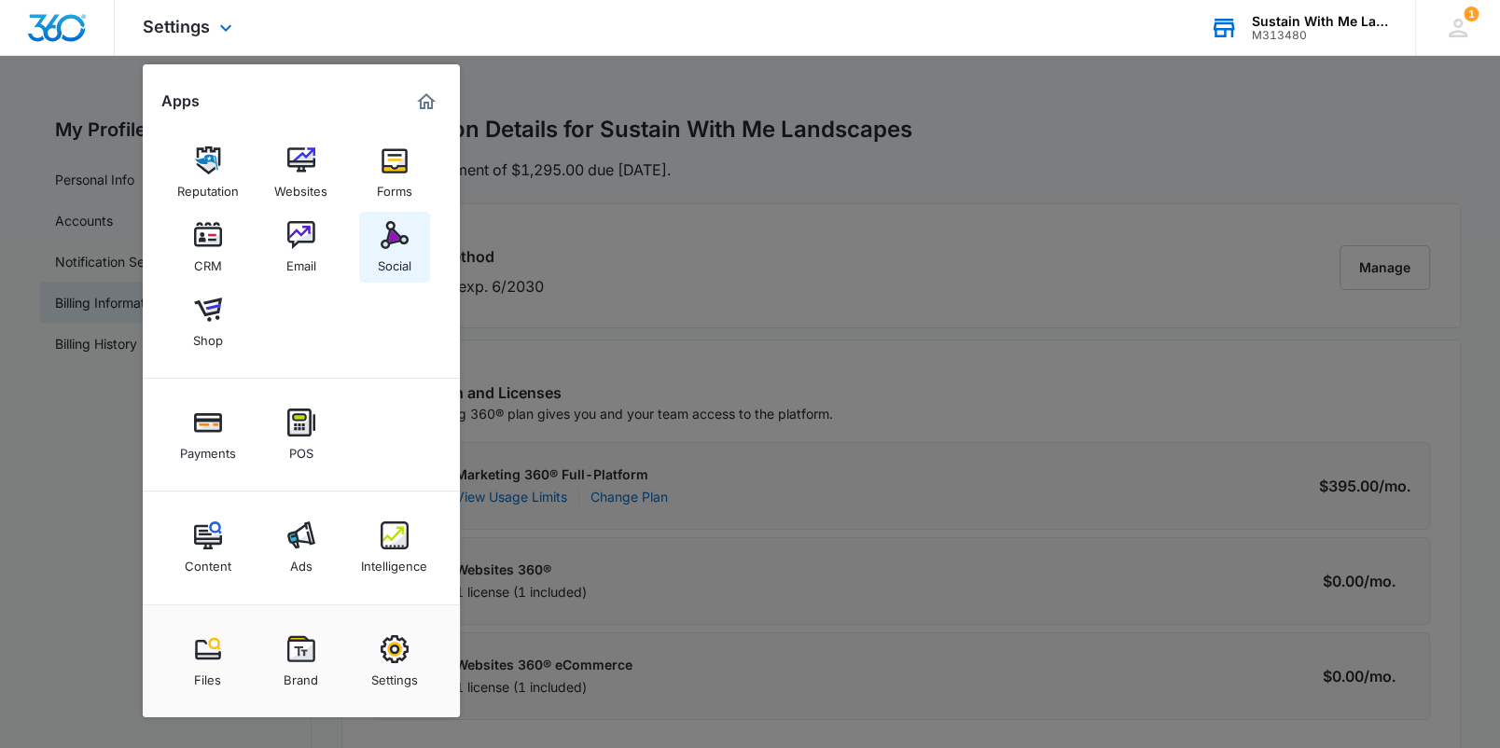
click at [386, 252] on div "Social" at bounding box center [395, 261] width 34 height 24
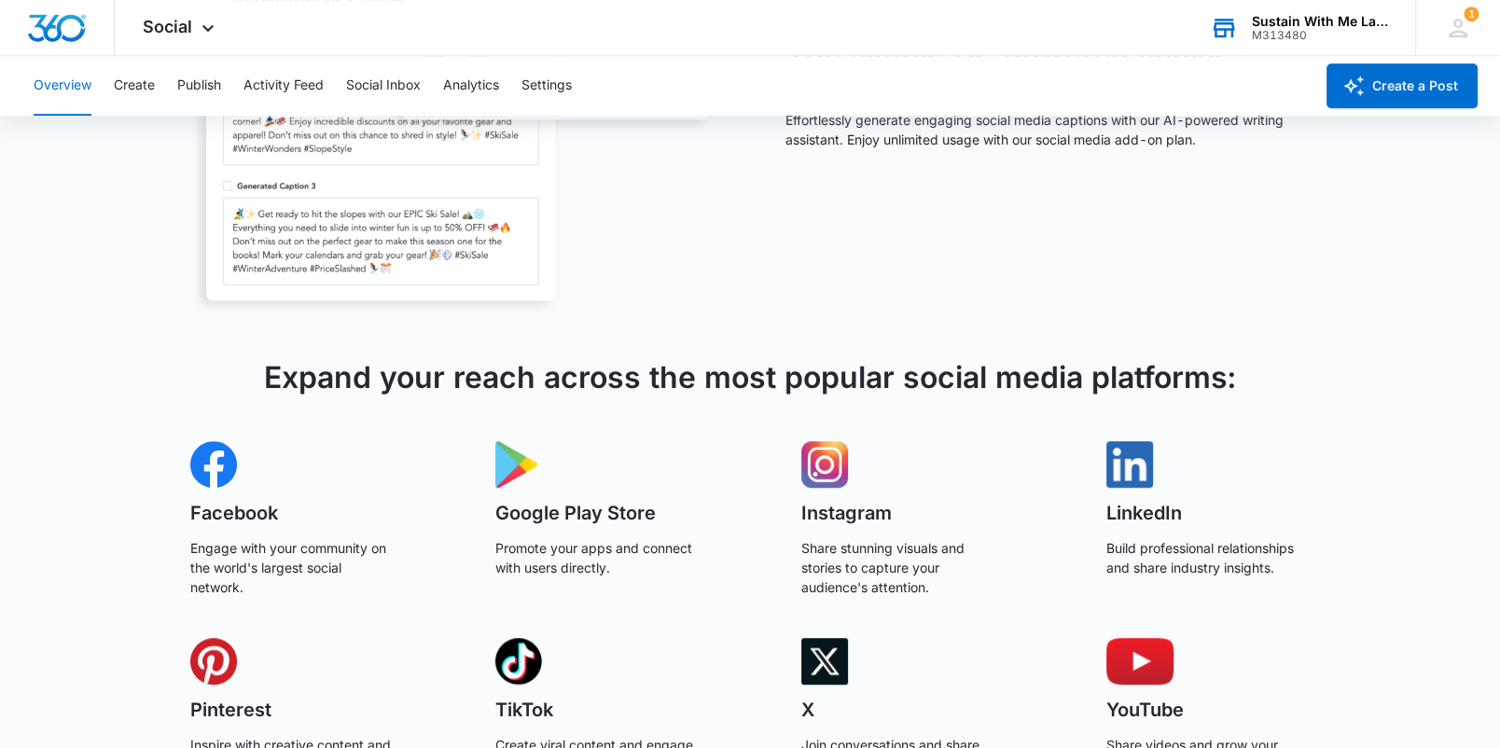
scroll to position [1108, 0]
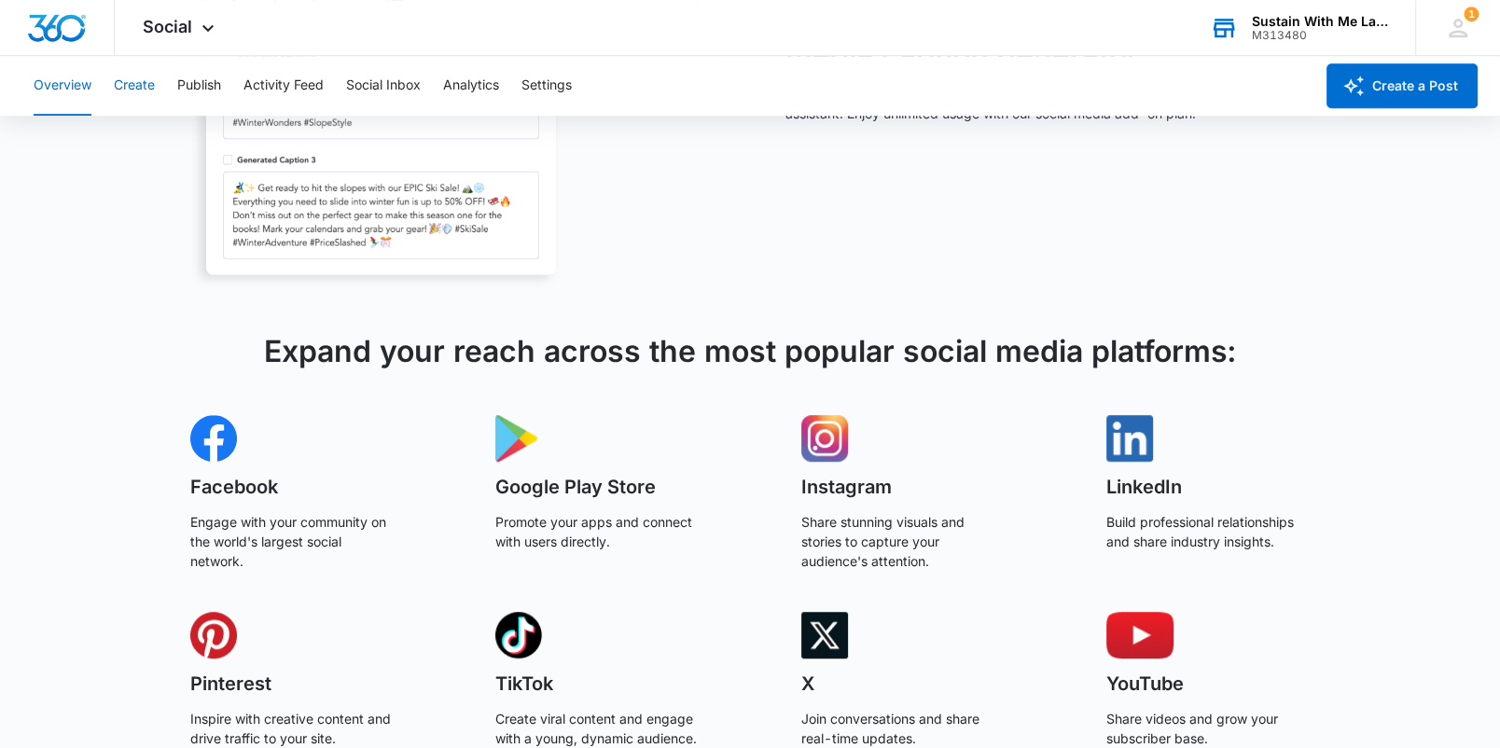
click at [137, 87] on button "Create" at bounding box center [134, 86] width 41 height 60
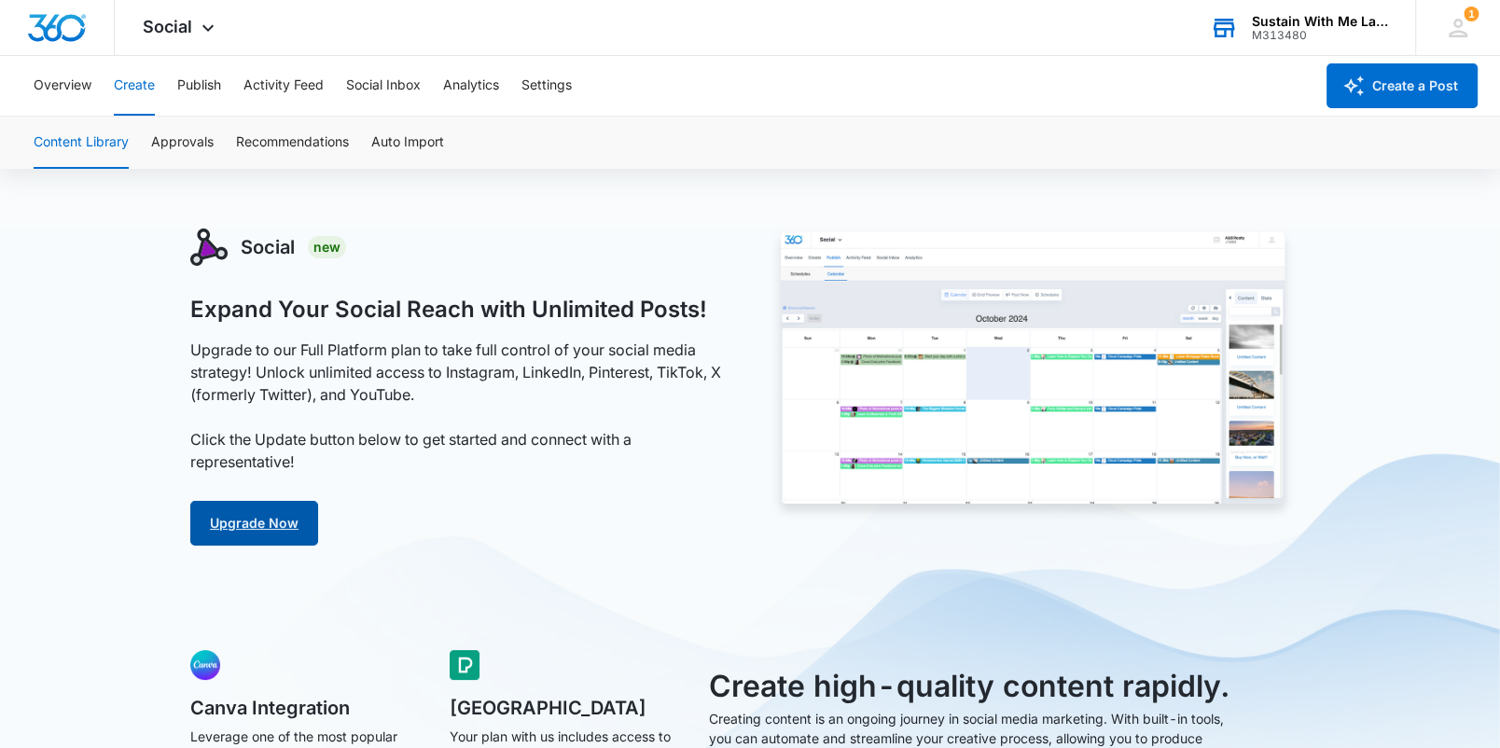
click at [278, 529] on link "Upgrade Now" at bounding box center [254, 523] width 128 height 45
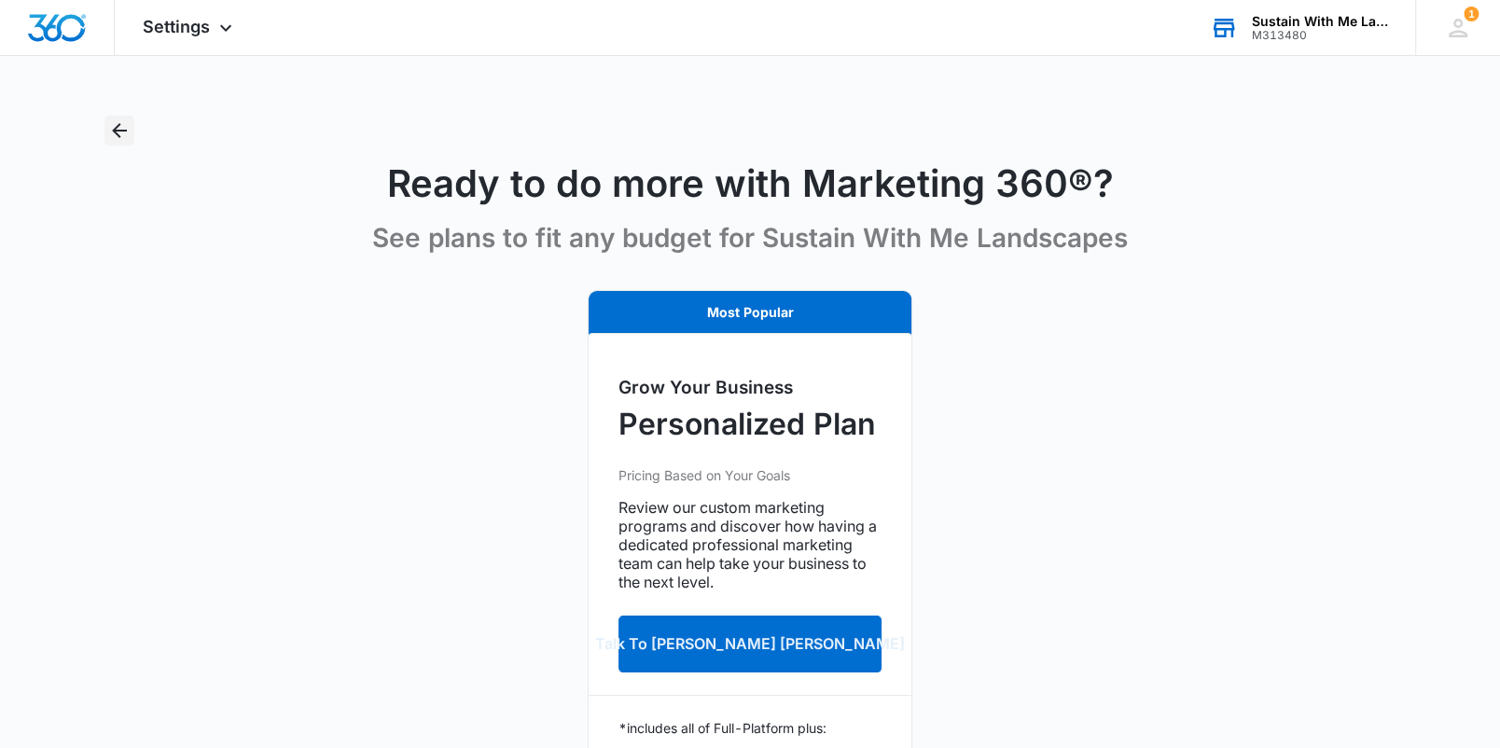
click at [118, 130] on icon "Back" at bounding box center [120, 130] width 15 height 15
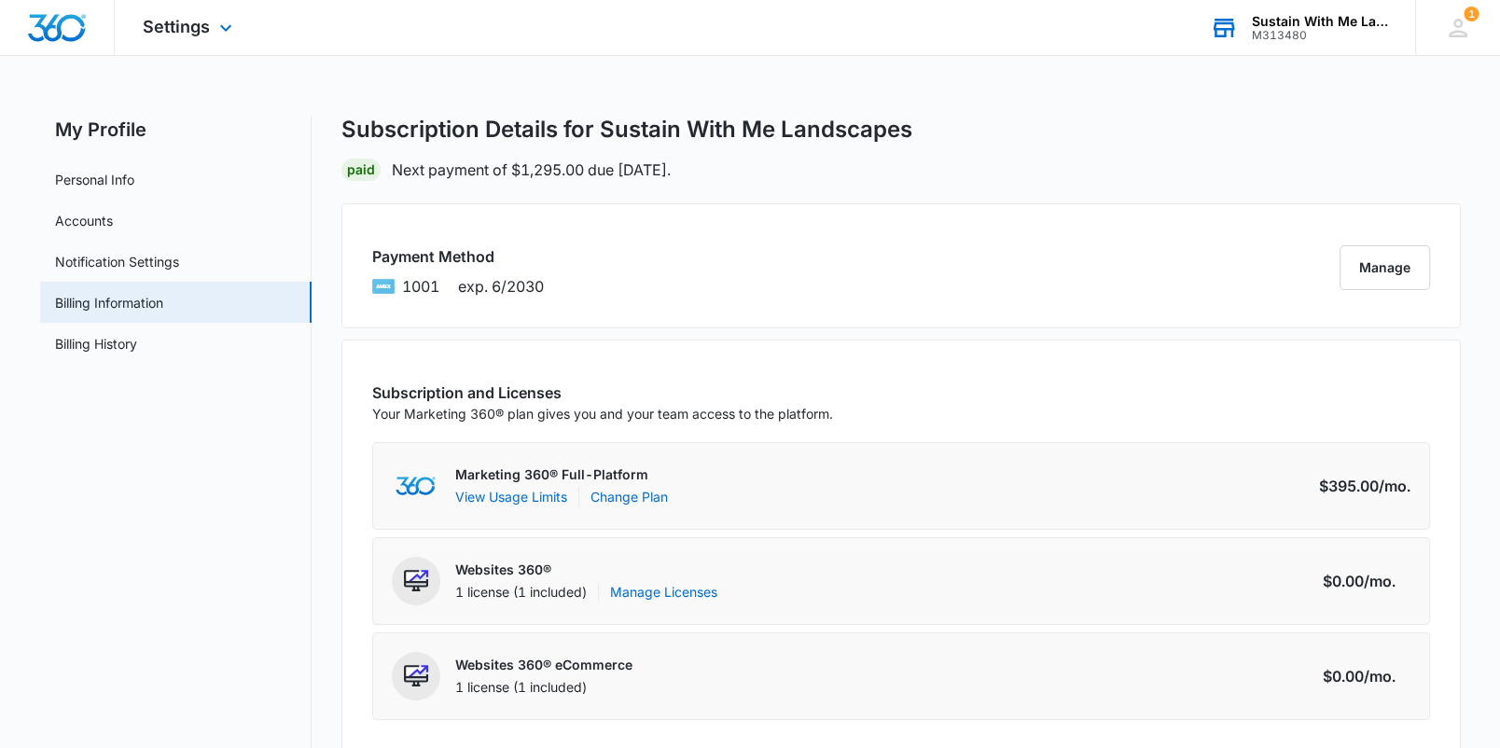
click at [173, 44] on div "Settings Apps Reputation Websites Forms CRM Email Social Shop Payments POS Cont…" at bounding box center [190, 27] width 150 height 55
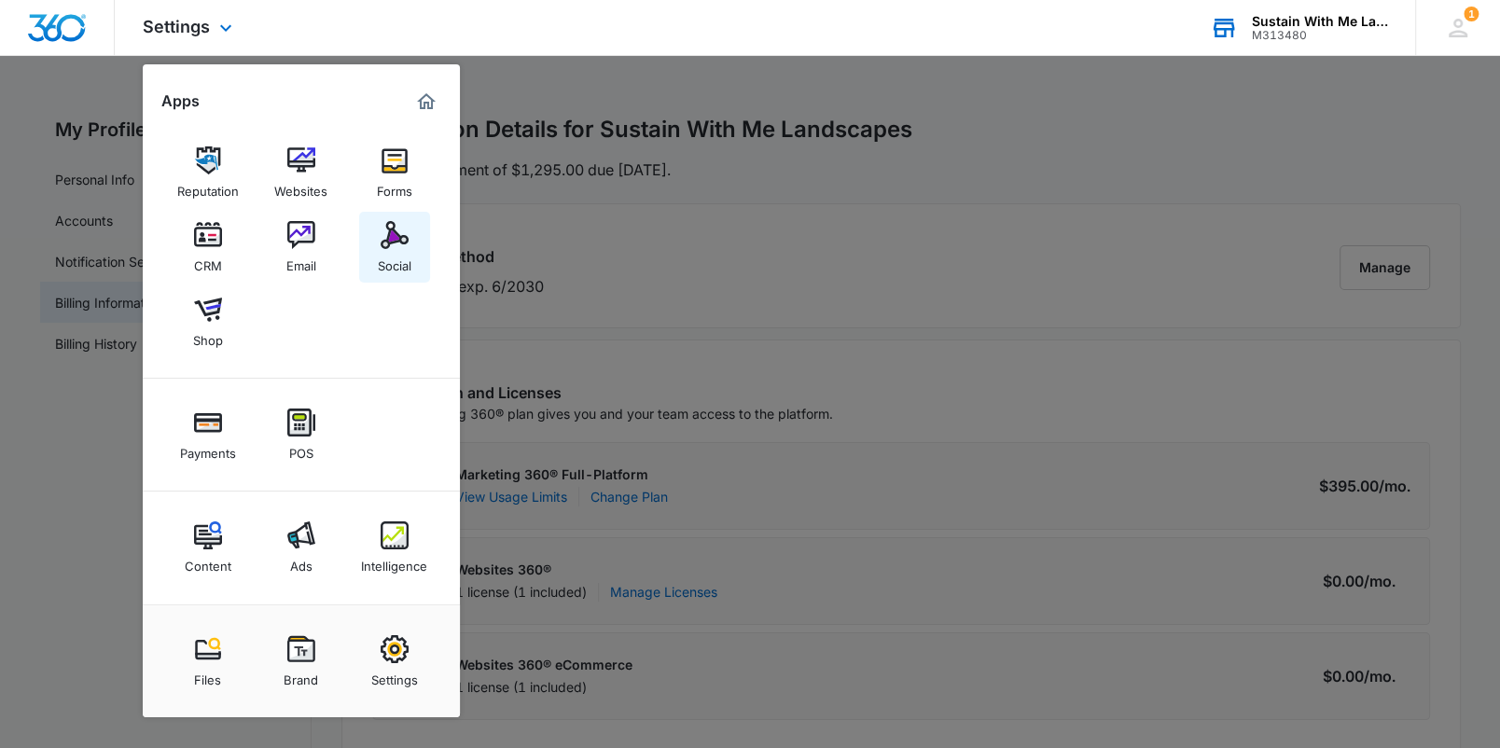
click at [400, 275] on link "Social" at bounding box center [394, 247] width 71 height 71
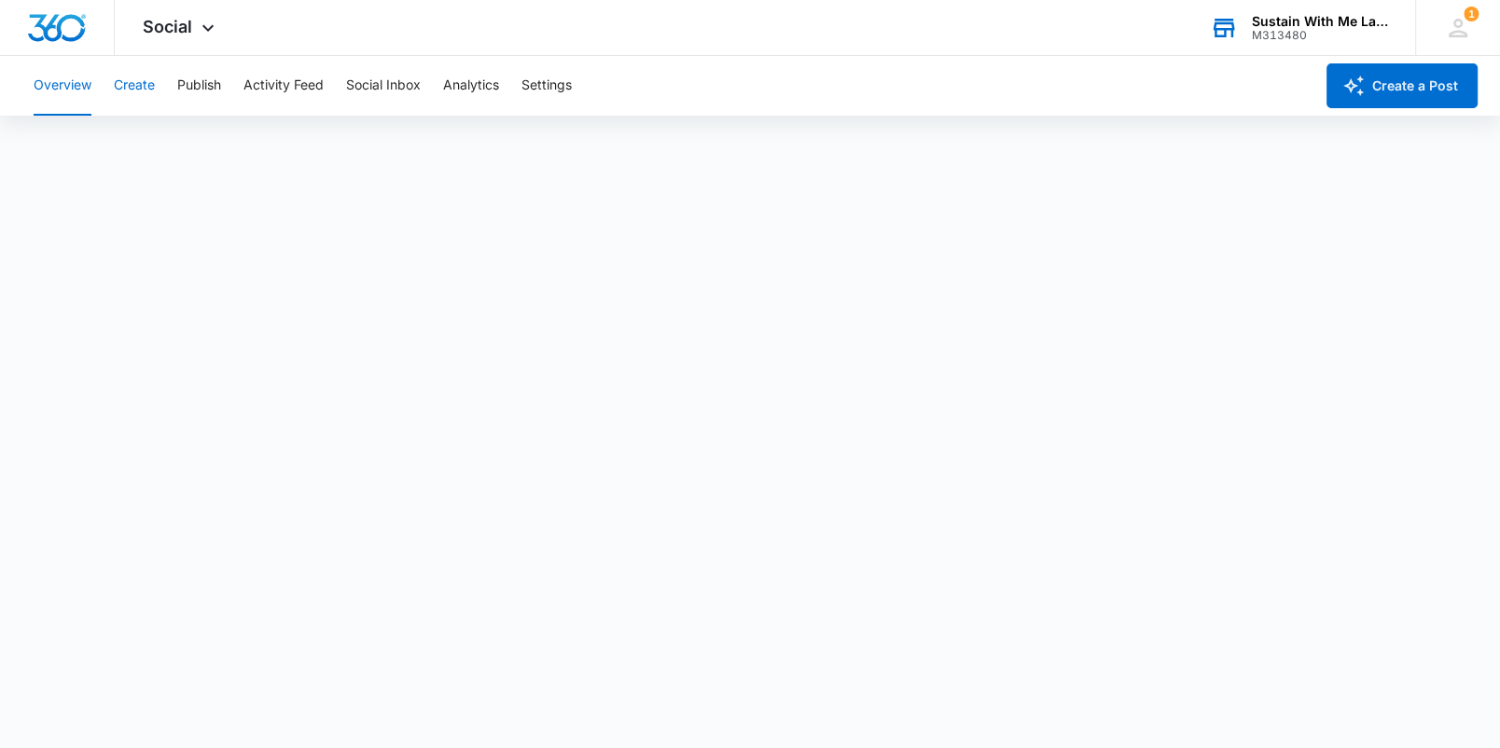
click at [152, 83] on button "Create" at bounding box center [134, 86] width 41 height 60
click at [425, 130] on button "Auto Import" at bounding box center [407, 143] width 73 height 52
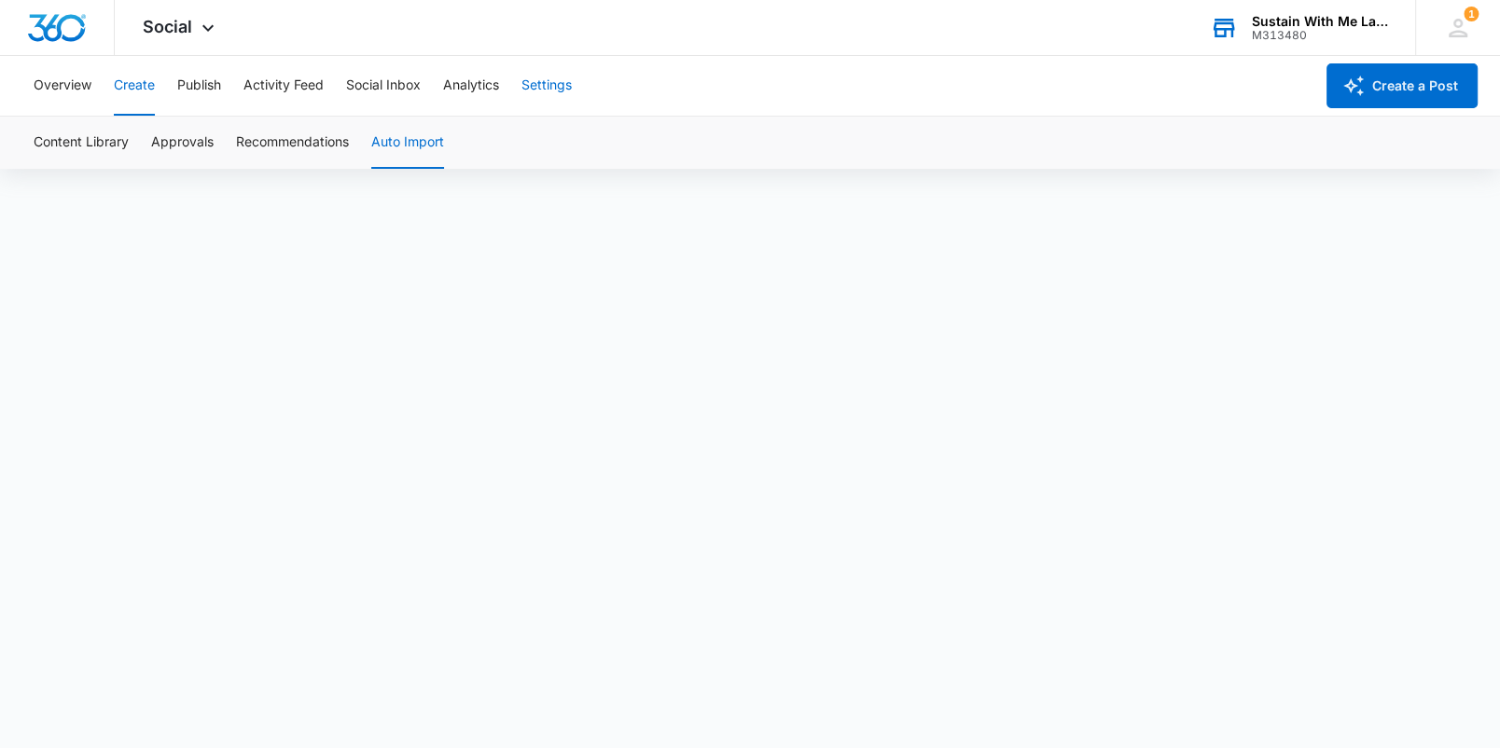
click at [550, 91] on button "Settings" at bounding box center [547, 86] width 50 height 60
click at [129, 88] on button "Create" at bounding box center [134, 86] width 41 height 60
